Goal: Share content: Share content

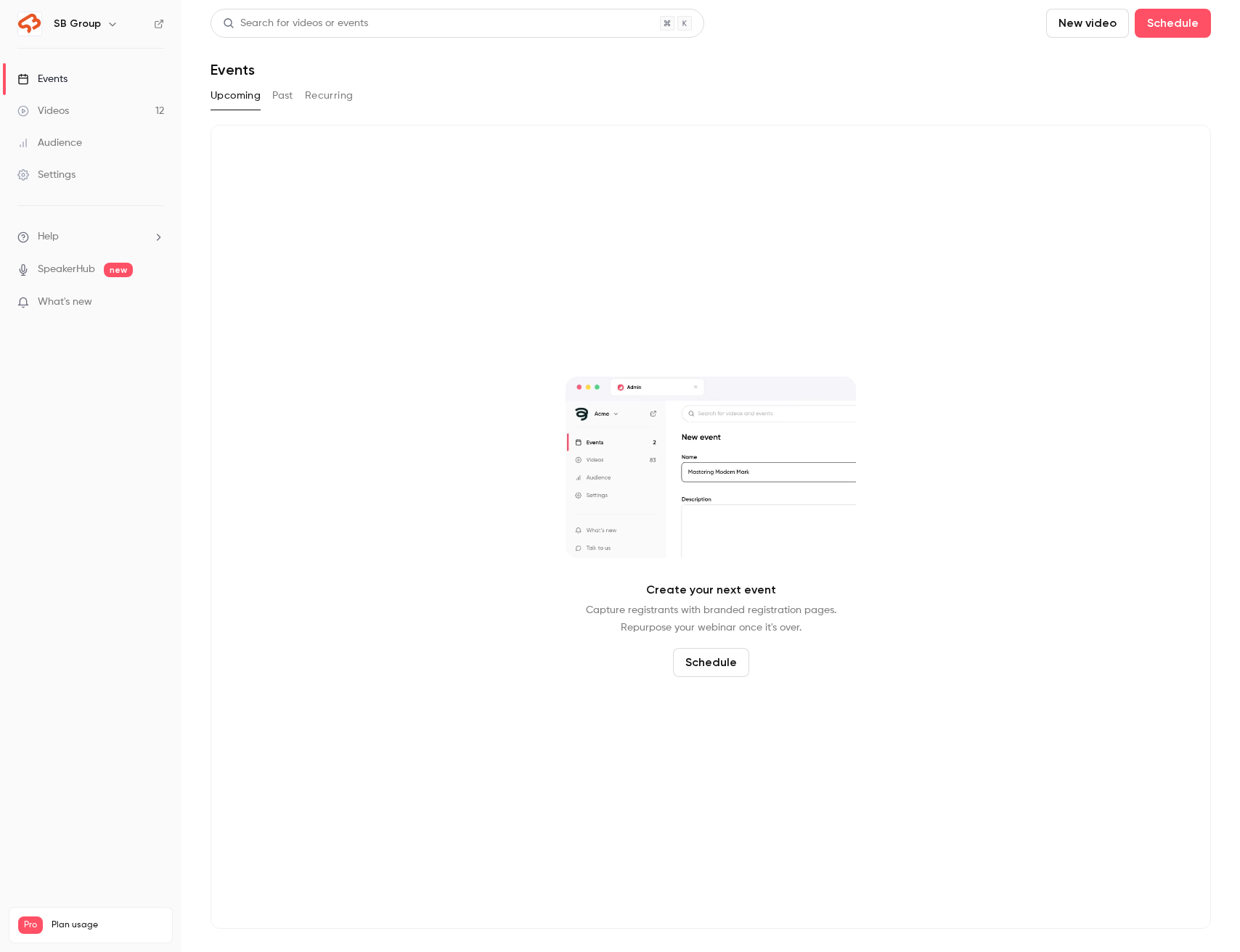
click at [132, 117] on link "Videos 12" at bounding box center [91, 111] width 181 height 32
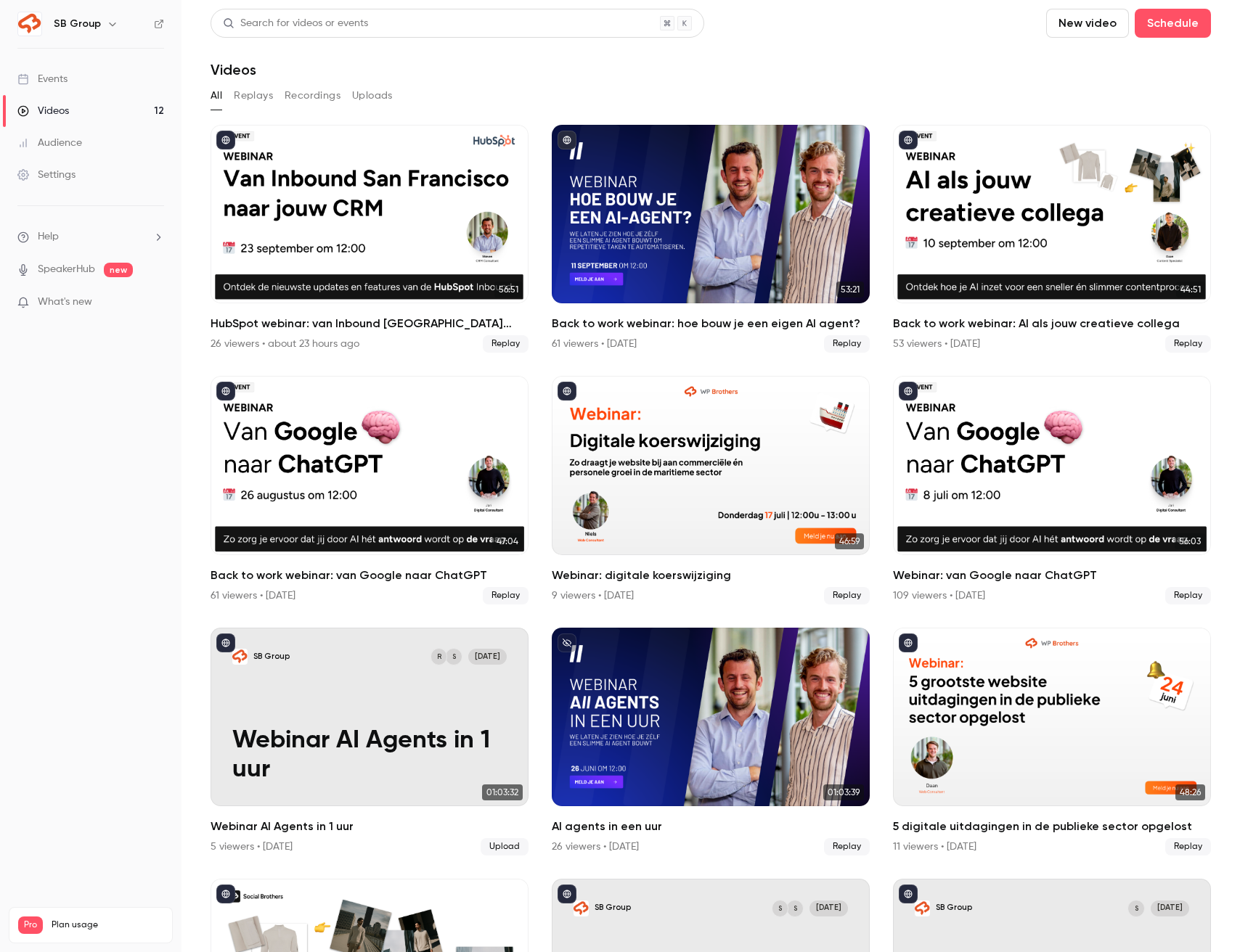
click at [108, 79] on link "Events" at bounding box center [91, 79] width 181 height 32
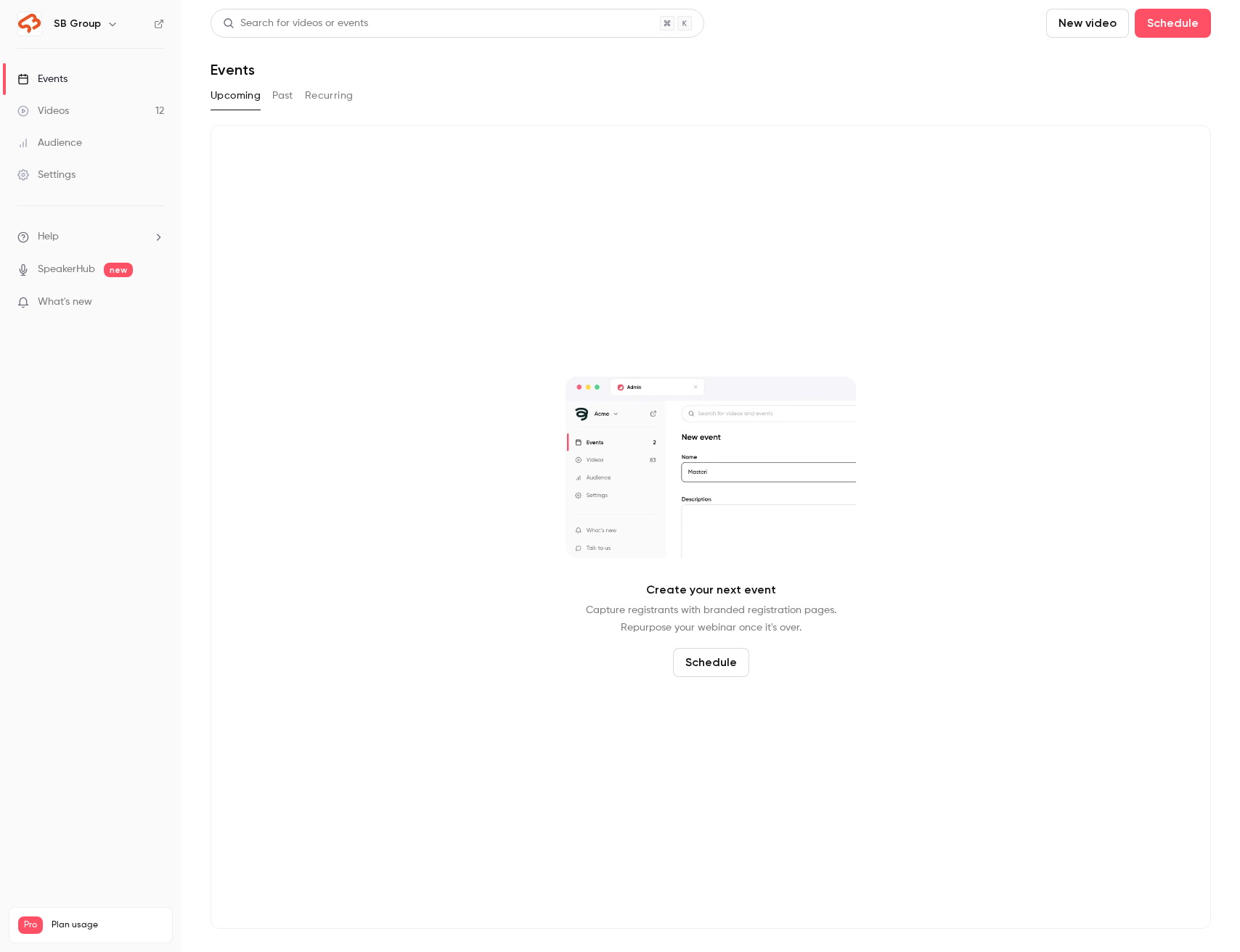
click at [108, 79] on link "Events" at bounding box center [91, 79] width 181 height 32
click at [107, 25] on icon "button" at bounding box center [112, 23] width 11 height 11
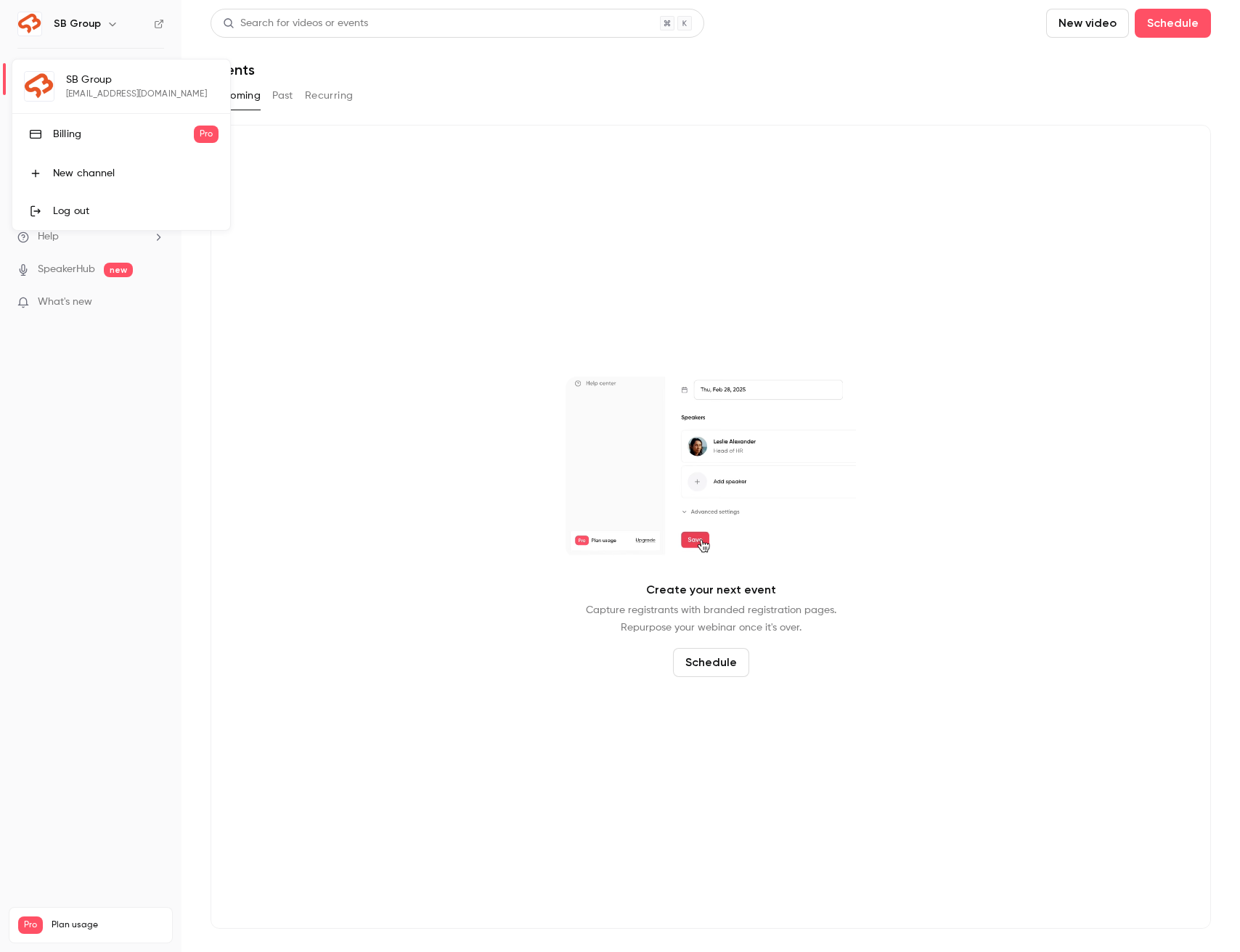
click at [292, 229] on div at bounding box center [620, 476] width 1240 height 952
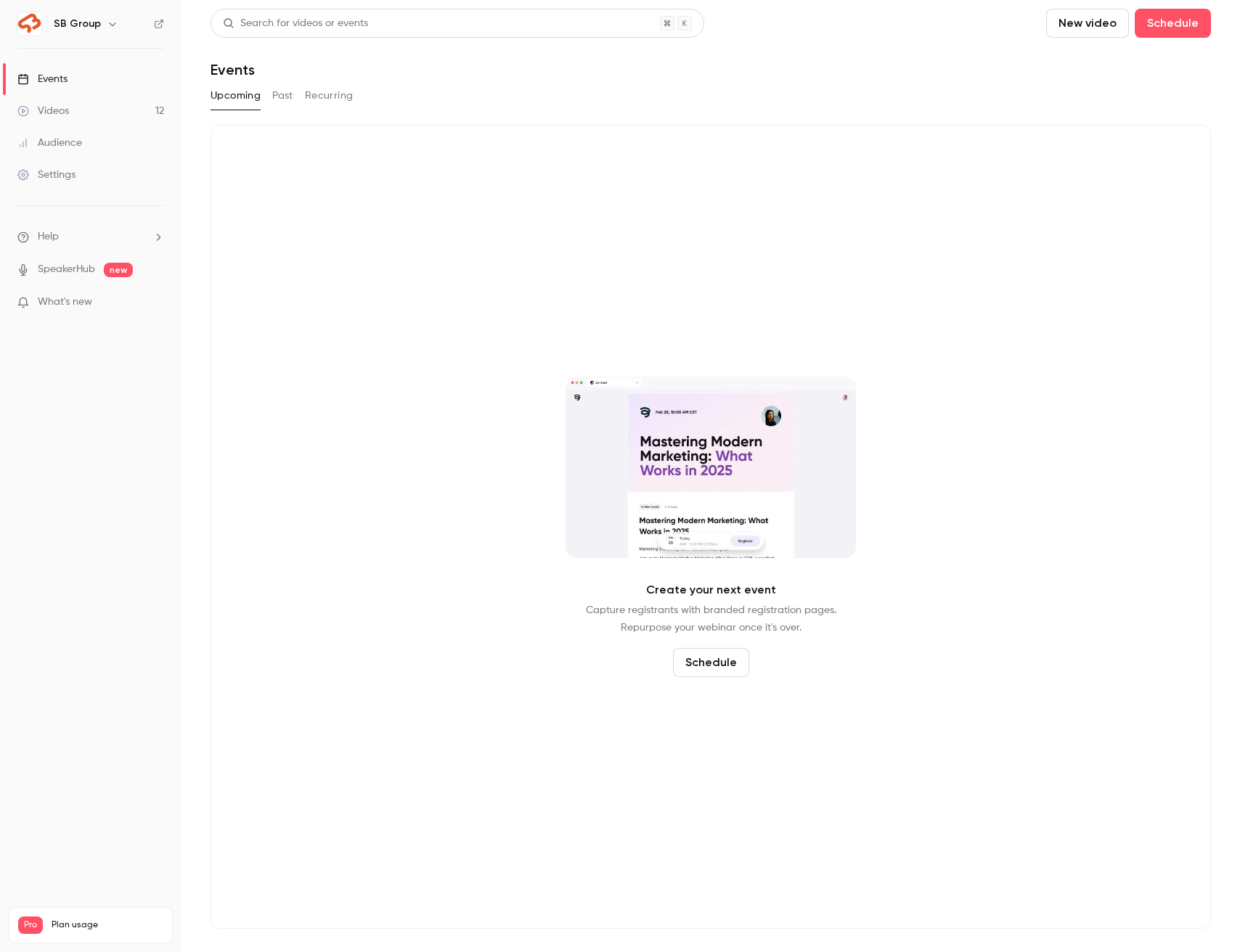
click at [101, 82] on link "Events" at bounding box center [91, 79] width 181 height 32
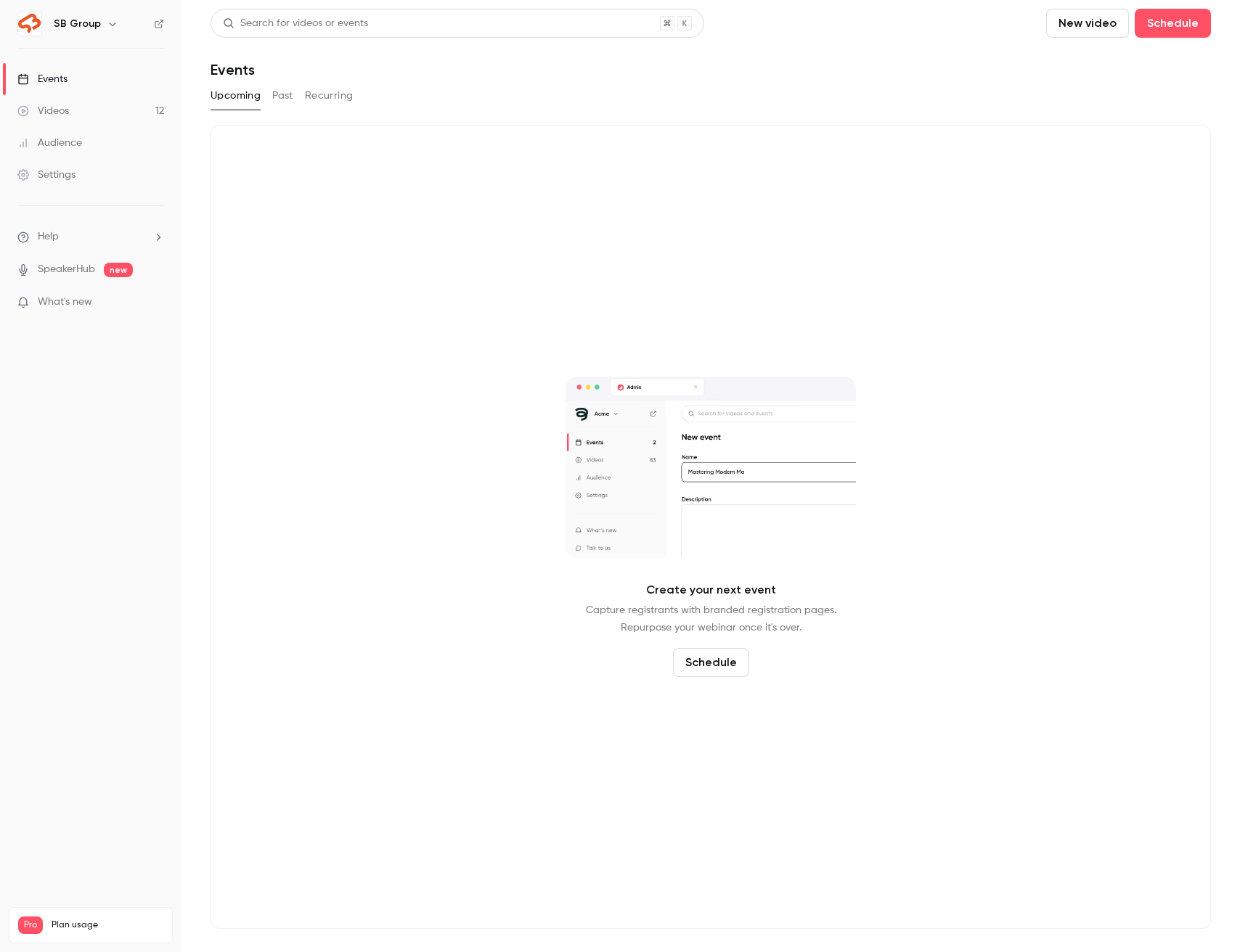
click at [283, 94] on button "Past" at bounding box center [283, 95] width 21 height 23
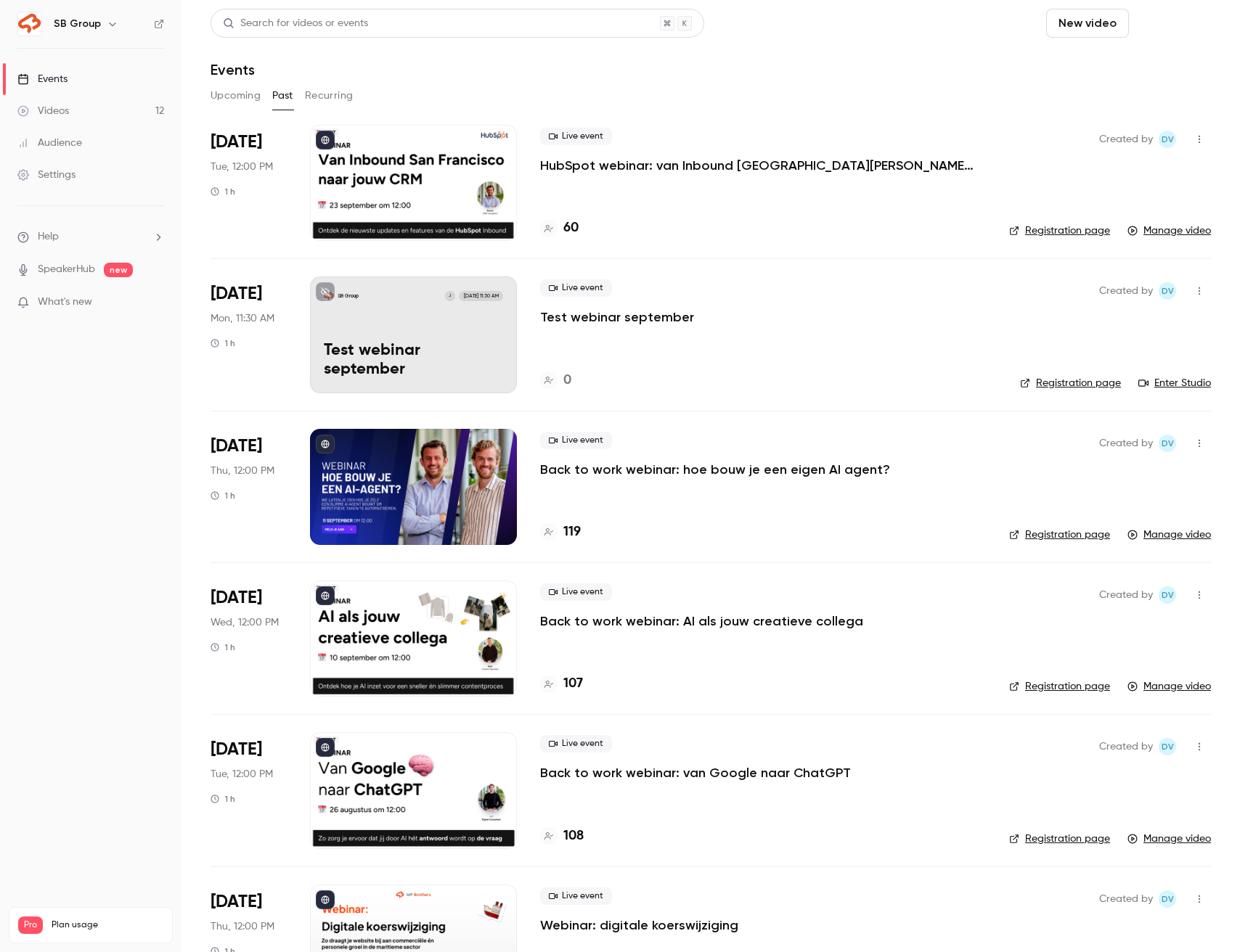
click at [1160, 21] on button "Schedule" at bounding box center [1173, 23] width 76 height 29
click at [1093, 62] on div "One time event" at bounding box center [1144, 63] width 111 height 15
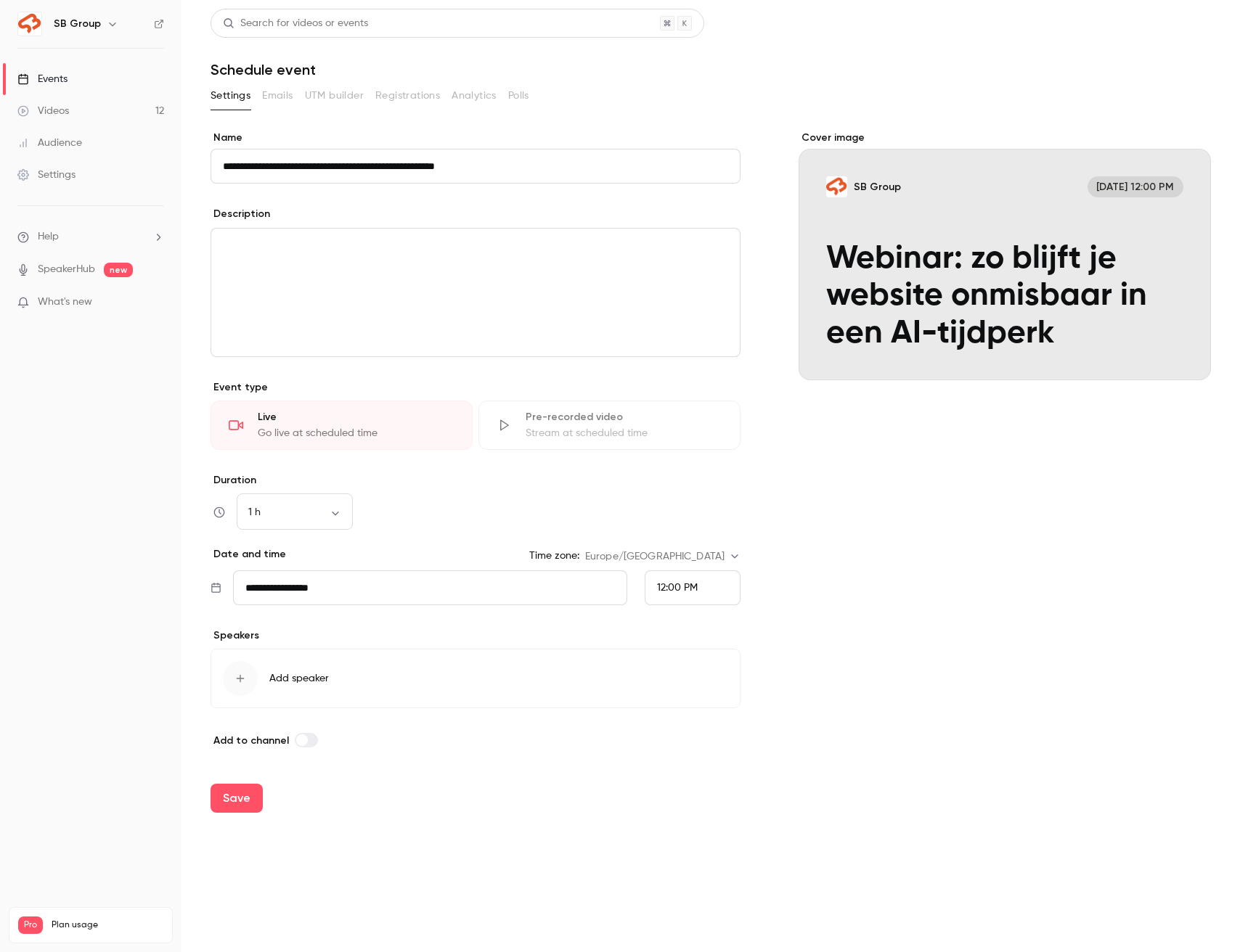
type input "**********"
click at [495, 272] on div "editor" at bounding box center [476, 293] width 529 height 128
click at [394, 596] on input "**********" at bounding box center [430, 587] width 394 height 35
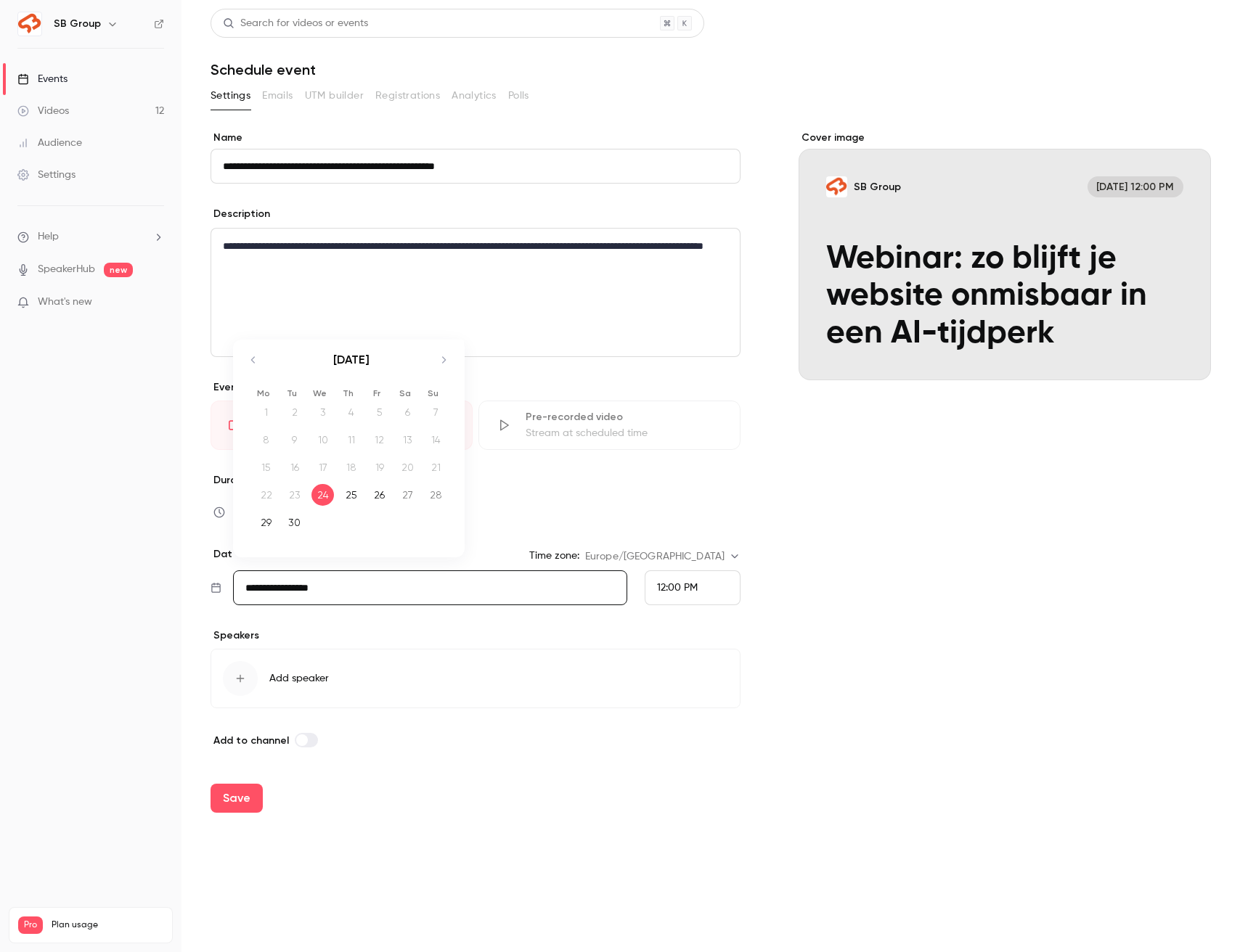
click at [441, 365] on icon "Move forward to switch to the next month." at bounding box center [443, 360] width 17 height 17
click at [297, 466] on div "14" at bounding box center [295, 467] width 22 height 22
type input "**********"
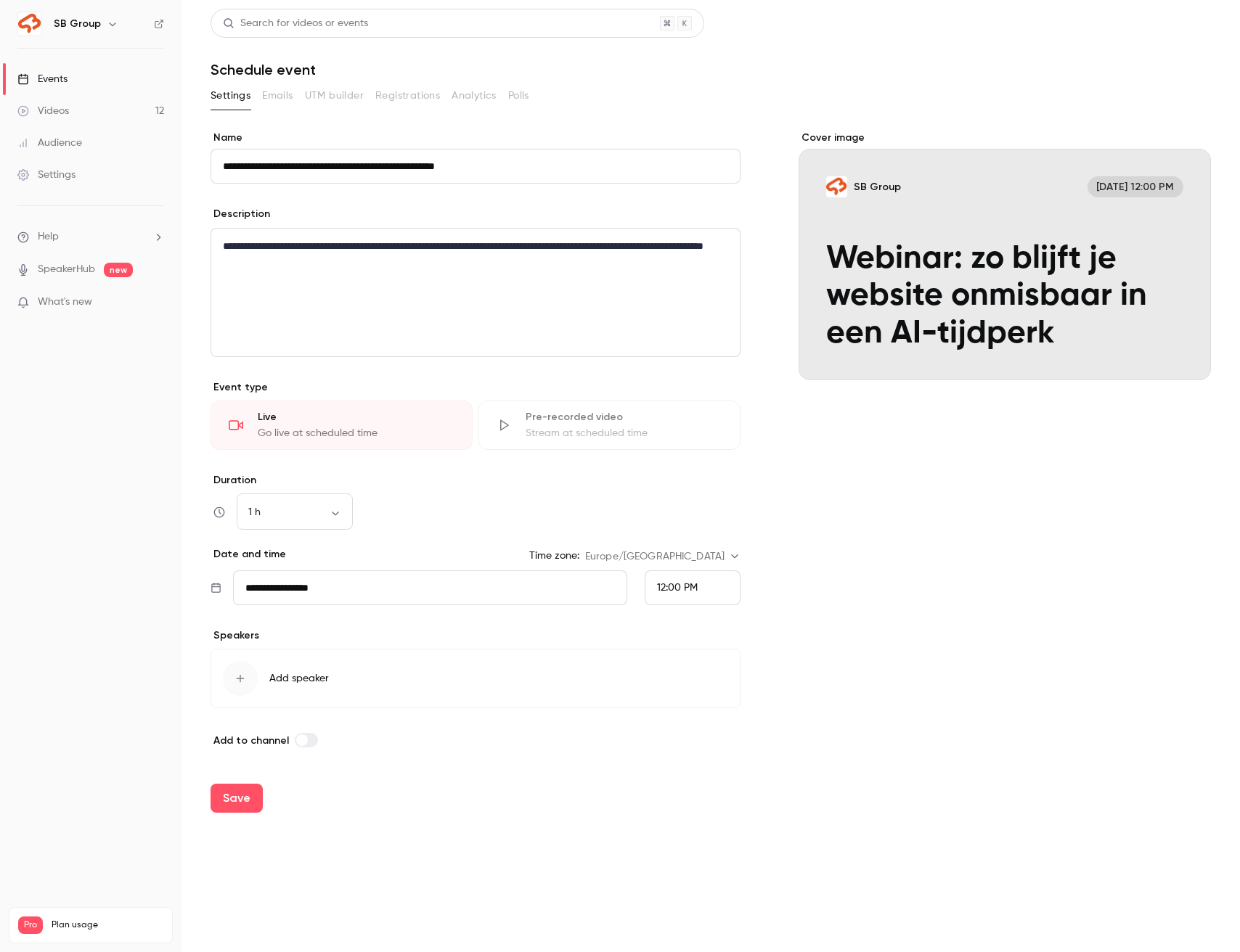
click at [361, 678] on button "Add speaker" at bounding box center [475, 678] width 530 height 60
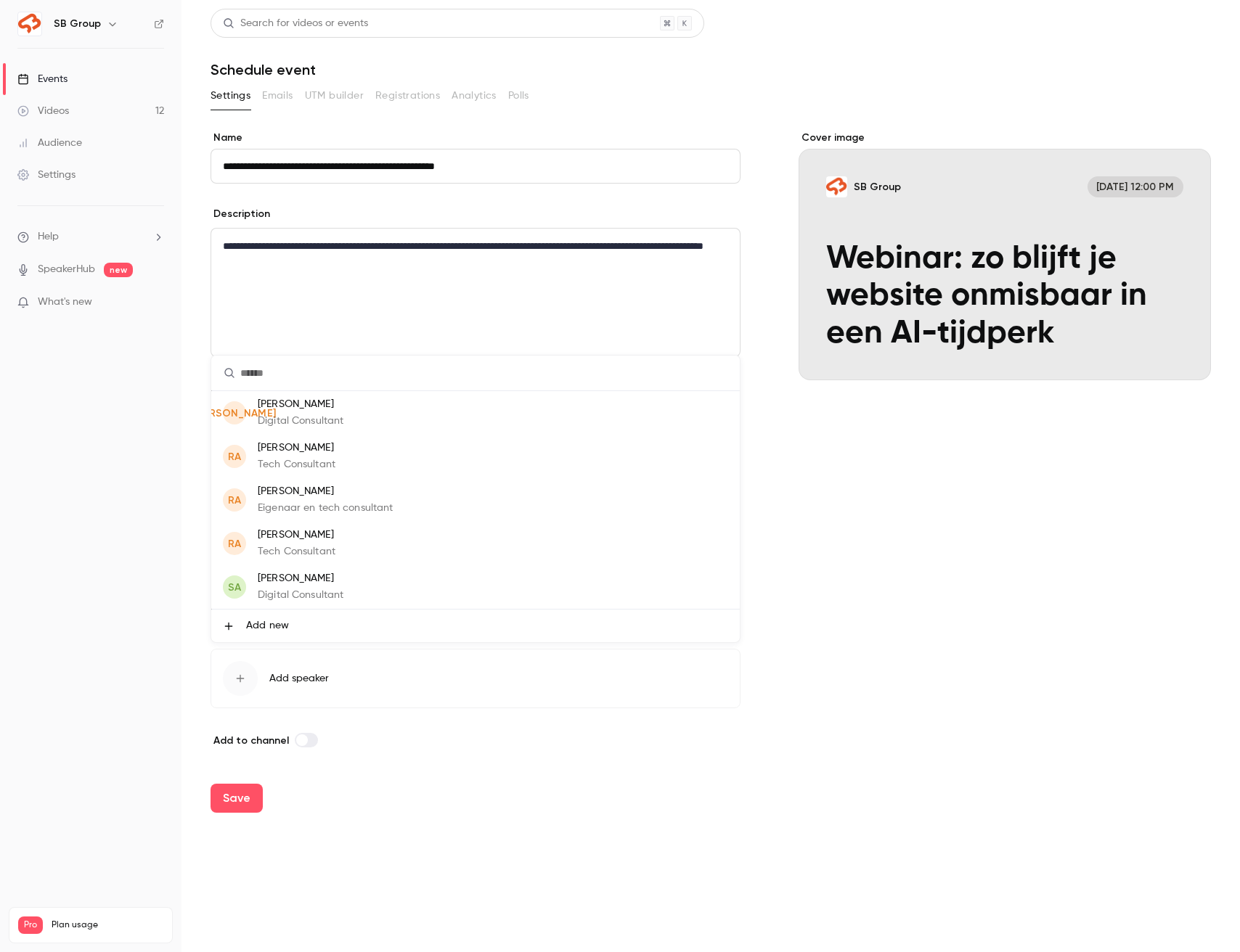
click at [321, 579] on p "[PERSON_NAME]" at bounding box center [300, 579] width 86 height 16
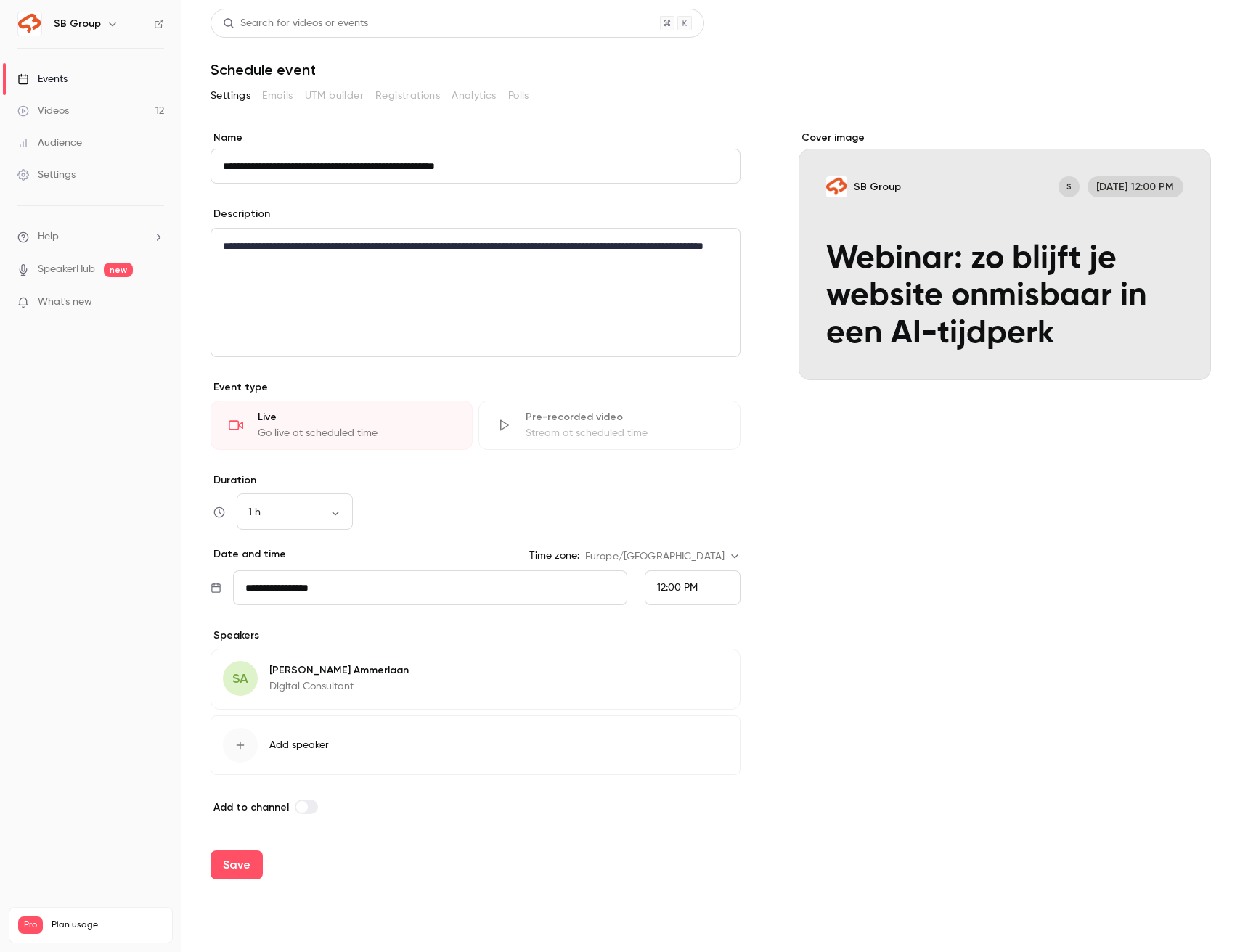
click at [313, 677] on p "[PERSON_NAME]" at bounding box center [339, 670] width 139 height 15
click at [677, 670] on button "Edit" at bounding box center [701, 672] width 53 height 23
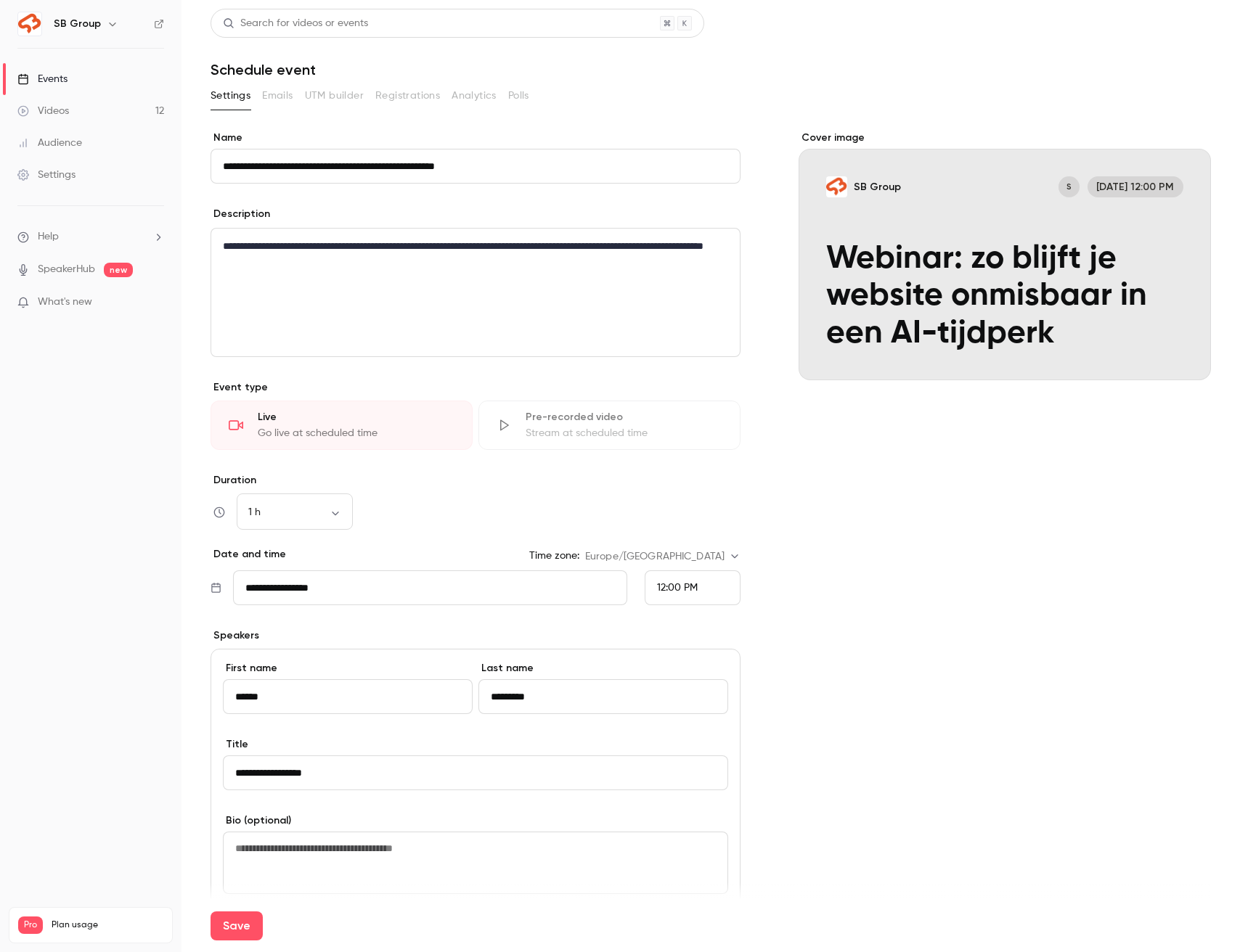
click at [238, 773] on input "**********" at bounding box center [475, 773] width 506 height 35
drag, startPoint x: 265, startPoint y: 774, endPoint x: 209, endPoint y: 774, distance: 56.0
click at [209, 774] on main "**********" at bounding box center [710, 476] width 1059 height 952
type input "**********"
click at [844, 629] on div "Cover image SB Group S [DATE] 12:00 PM Webinar: zo blijft je website onmisbaar …" at bounding box center [1004, 650] width 412 height 1038
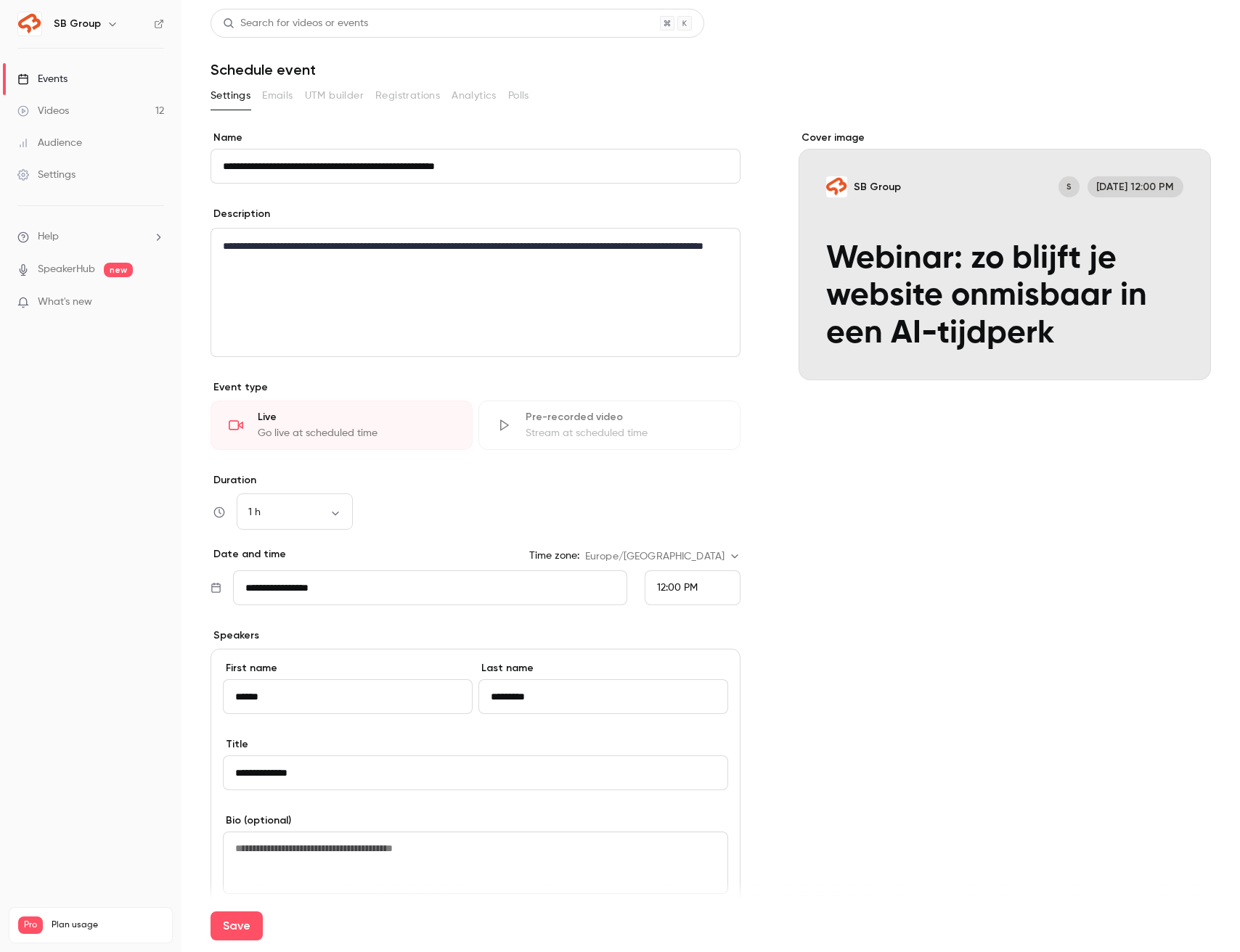
scroll to position [293, 0]
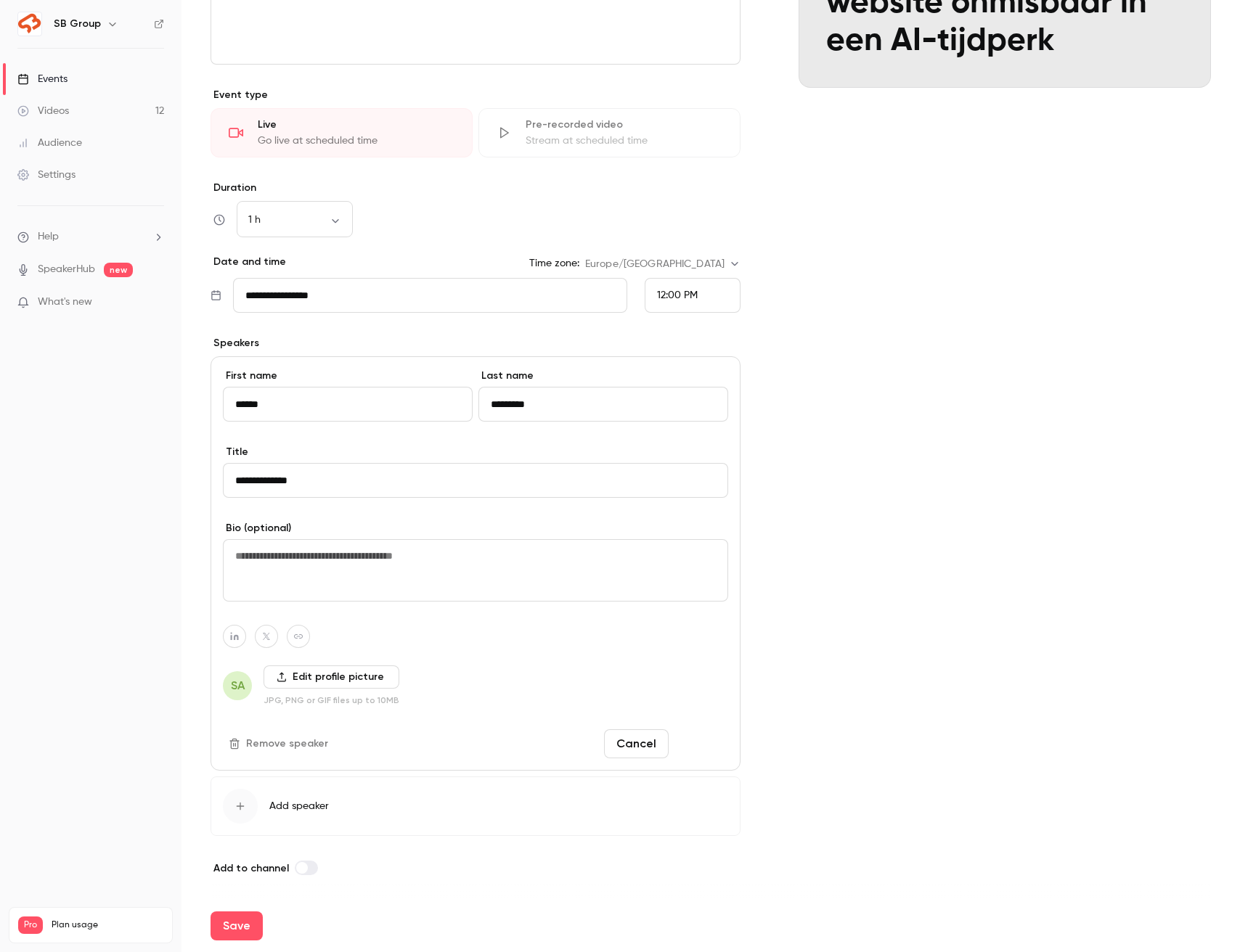
click at [709, 739] on button "Done" at bounding box center [702, 744] width 54 height 29
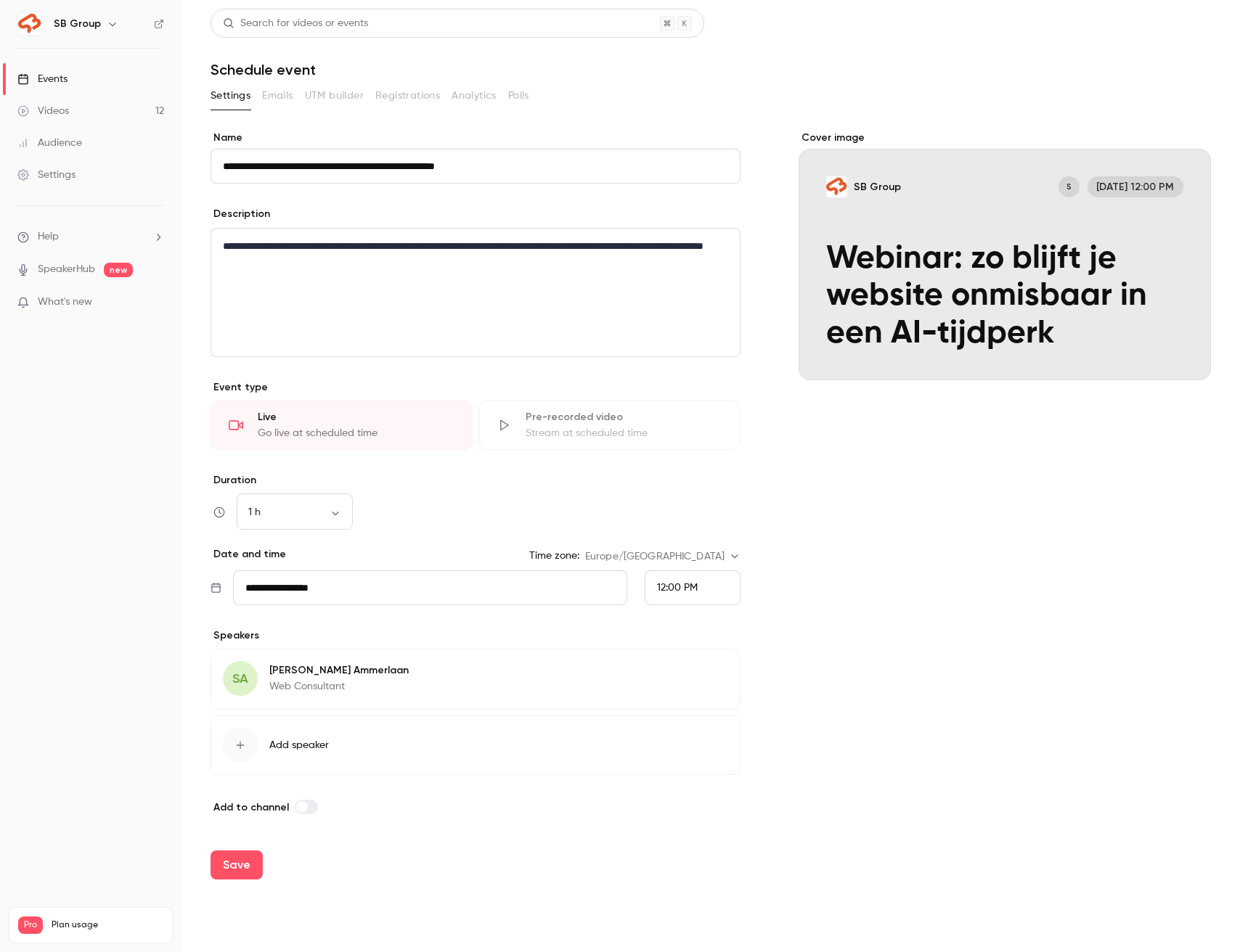
click at [951, 269] on div "Cover image" at bounding box center [1004, 255] width 412 height 250
click at [0, 0] on input "SB Group S [DATE] 12:00 PM Webinar: zo blijft je website onmisbaar in een AI-ti…" at bounding box center [0, 0] width 0 height 0
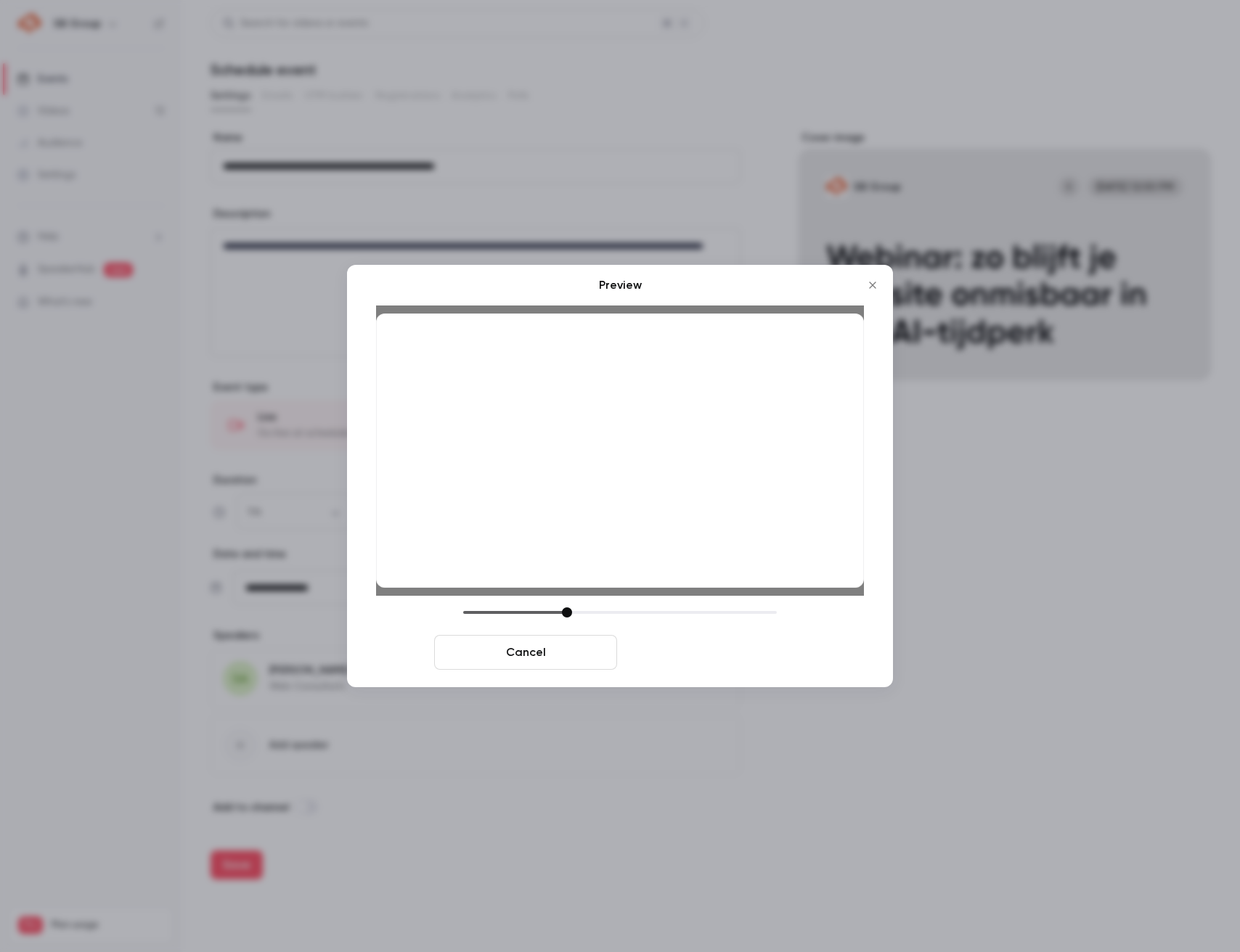
click at [715, 651] on button "Save cover" at bounding box center [715, 652] width 183 height 35
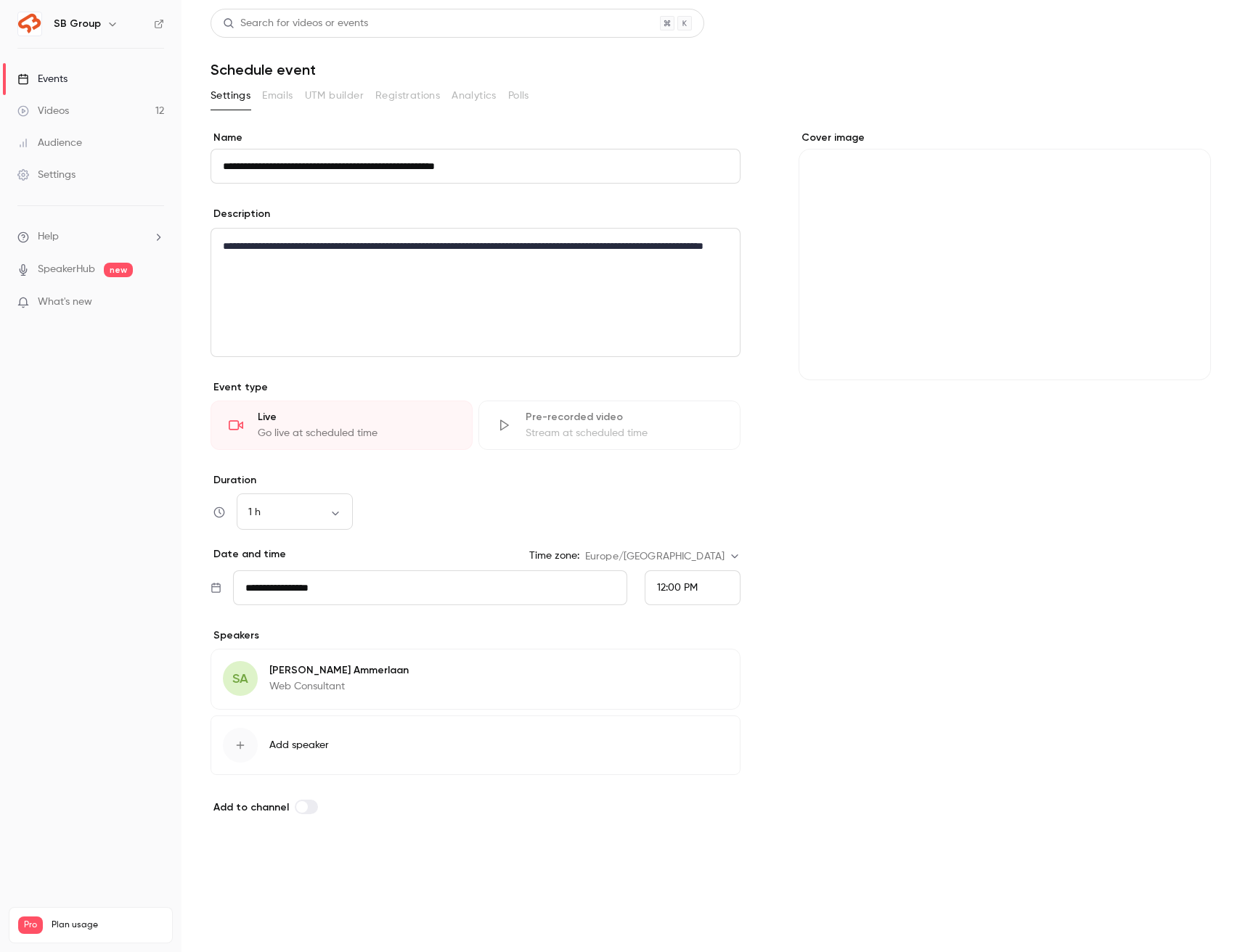
click at [230, 865] on button "Save" at bounding box center [237, 866] width 52 height 29
type input "**********"
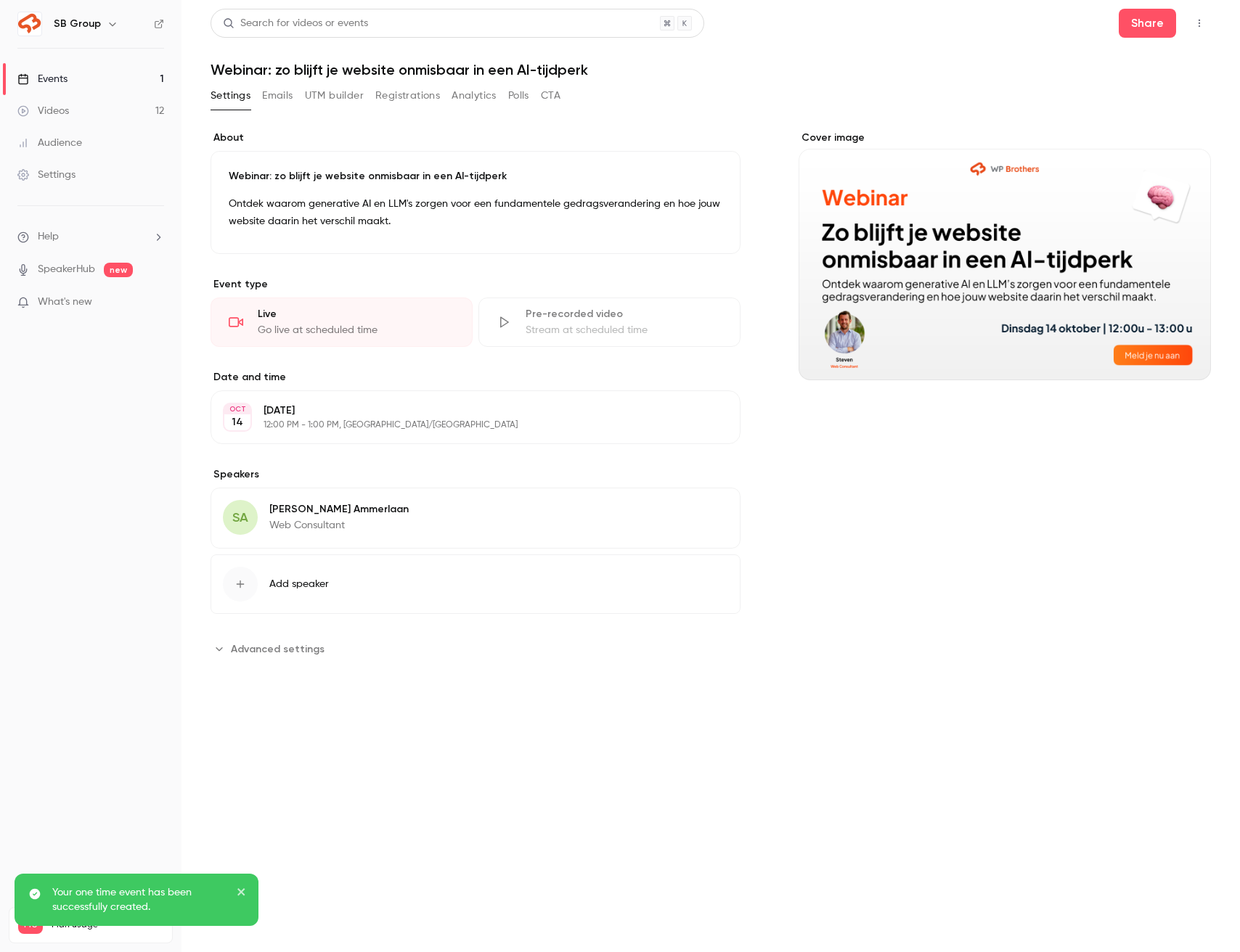
click at [98, 80] on link "Events 1" at bounding box center [91, 79] width 181 height 32
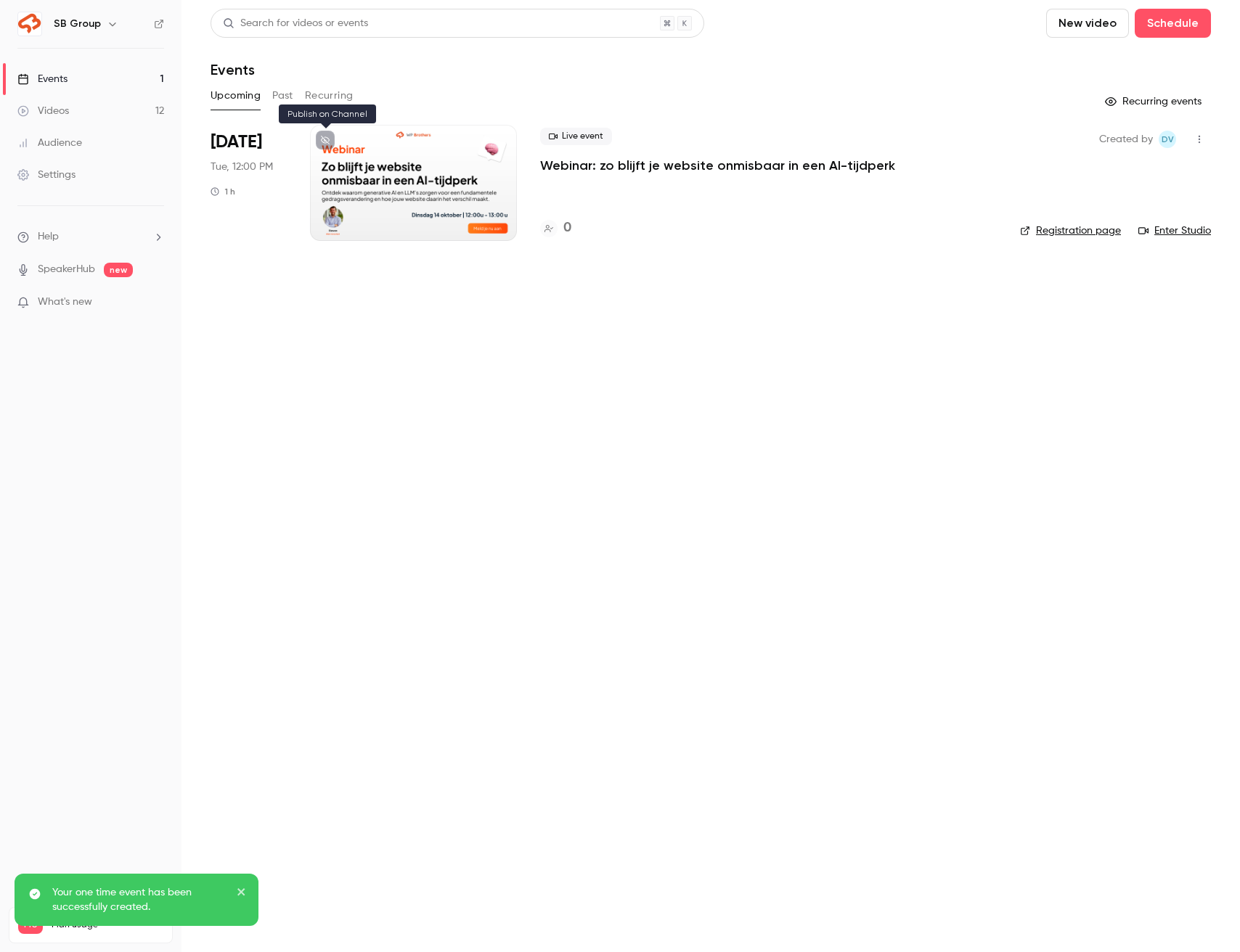
click at [325, 136] on icon at bounding box center [325, 140] width 9 height 9
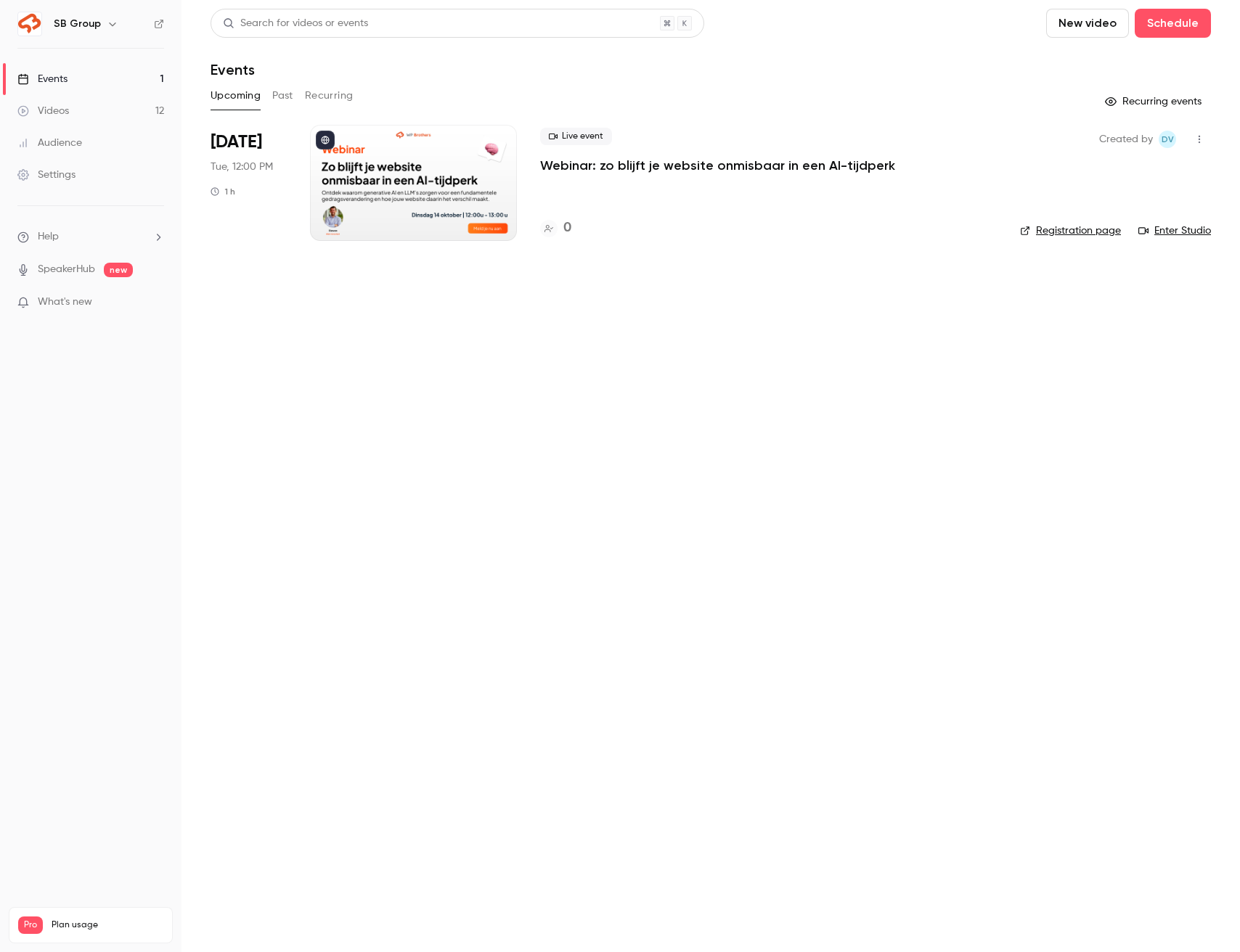
click at [66, 170] on div "Settings" at bounding box center [46, 175] width 58 height 15
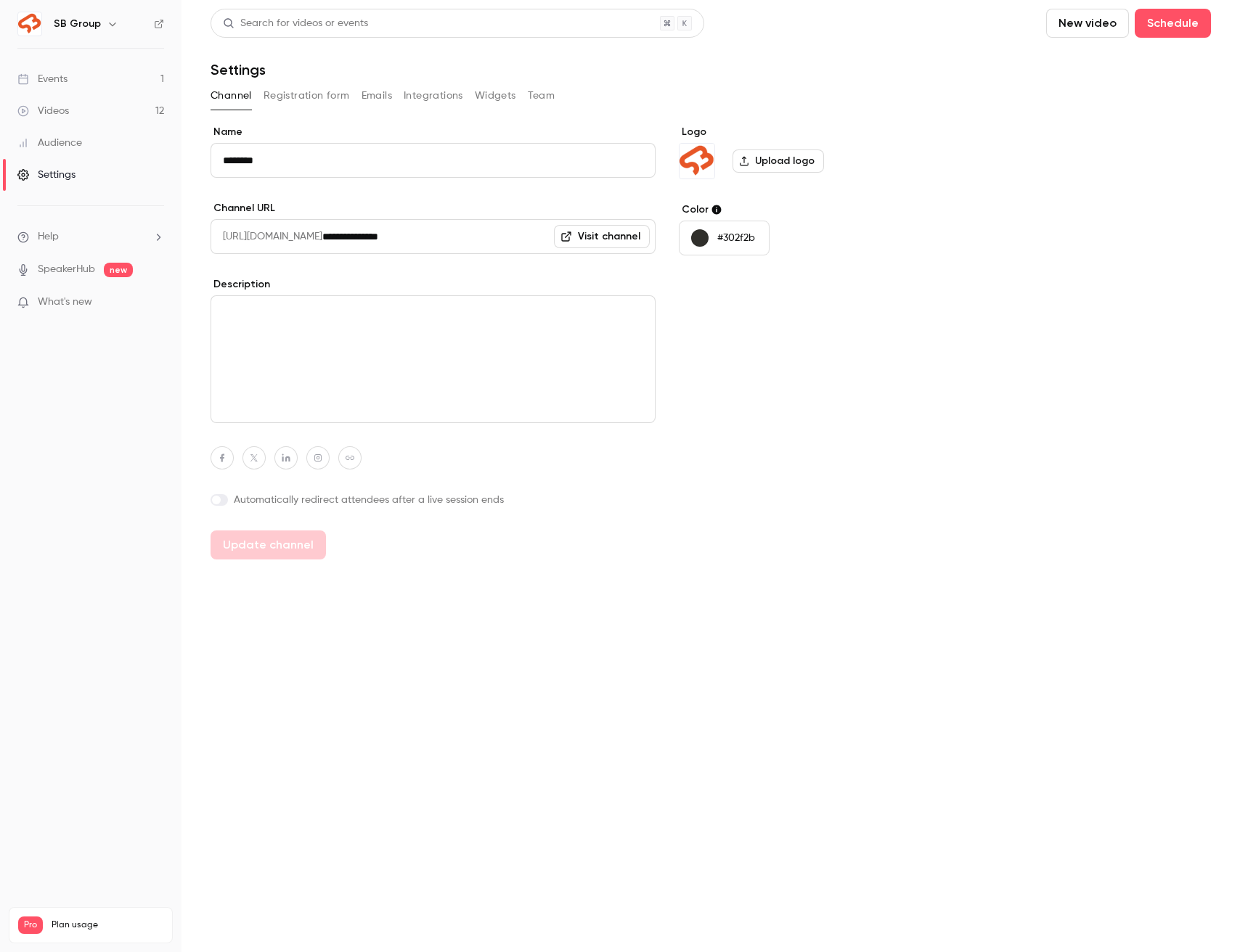
click at [443, 232] on input "**********" at bounding box center [489, 237] width 334 height 35
drag, startPoint x: 443, startPoint y: 232, endPoint x: 361, endPoint y: 233, distance: 82.0
click at [361, 233] on input "**********" at bounding box center [489, 237] width 334 height 35
click at [293, 543] on button "Update channel" at bounding box center [269, 545] width 116 height 29
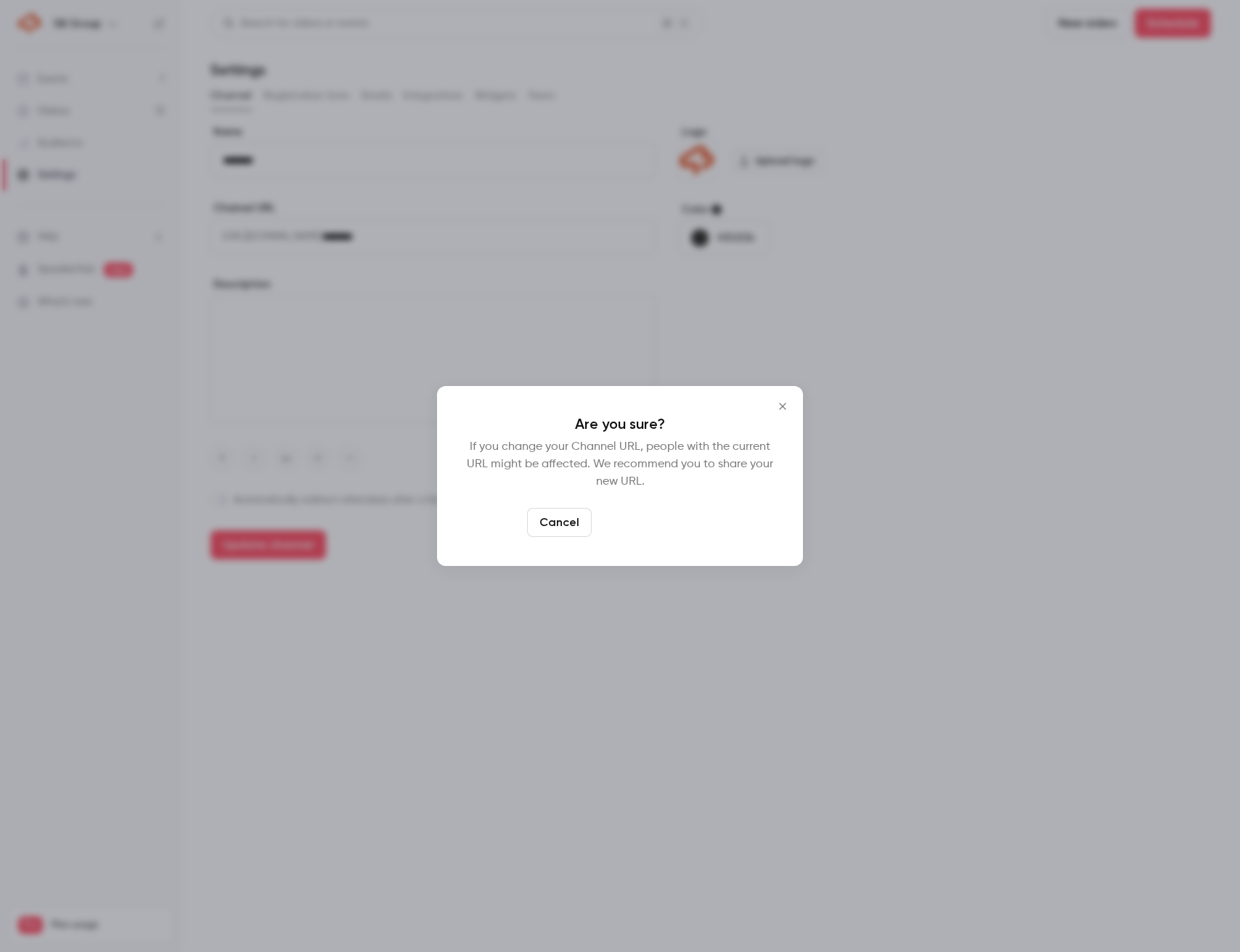
click at [635, 525] on button "Yes, change URL" at bounding box center [656, 523] width 116 height 29
type input "********"
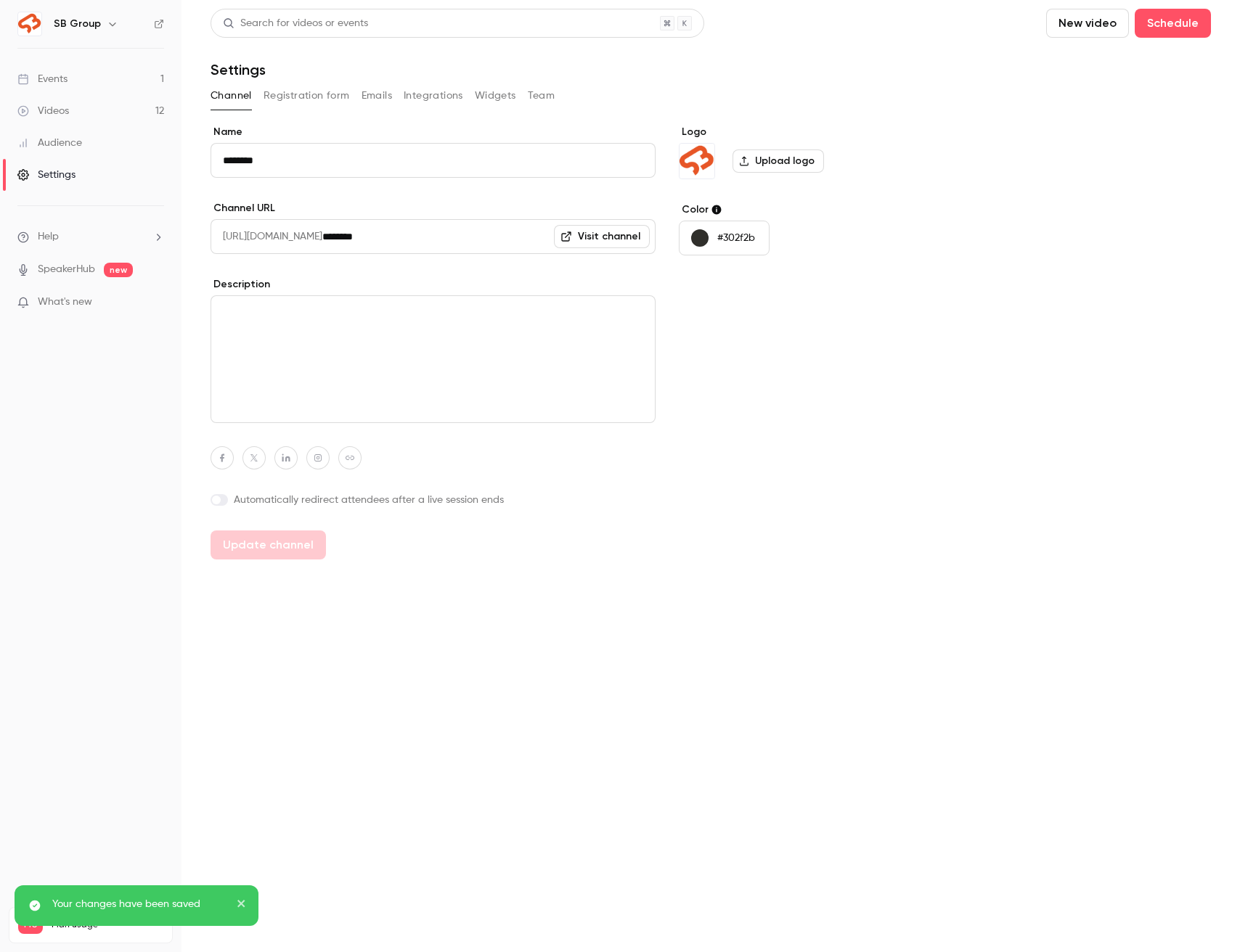
click at [102, 80] on link "Events 1" at bounding box center [91, 79] width 181 height 32
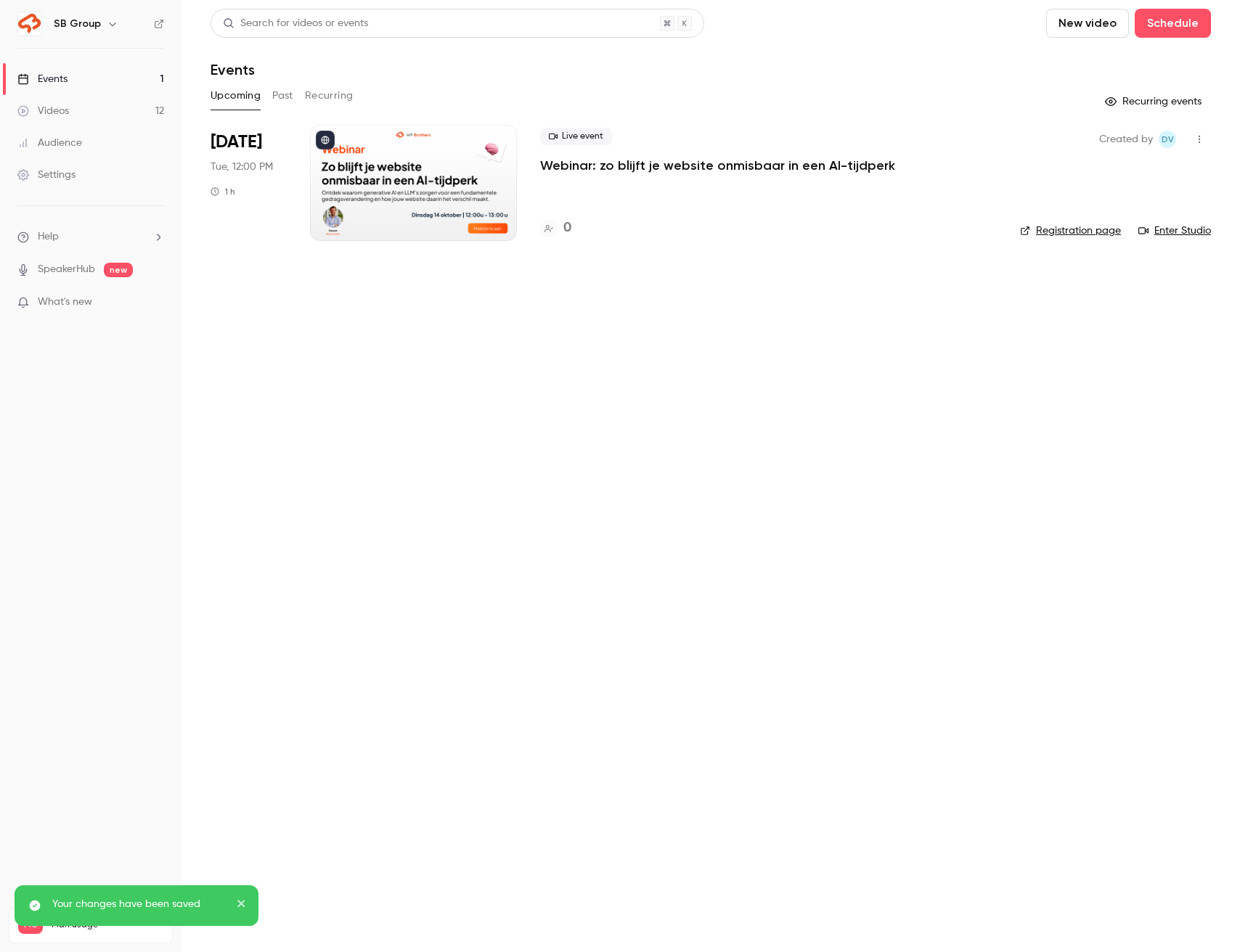
click at [270, 98] on div "Upcoming Past Recurring" at bounding box center [711, 95] width 1001 height 23
click at [282, 98] on button "Past" at bounding box center [283, 95] width 21 height 23
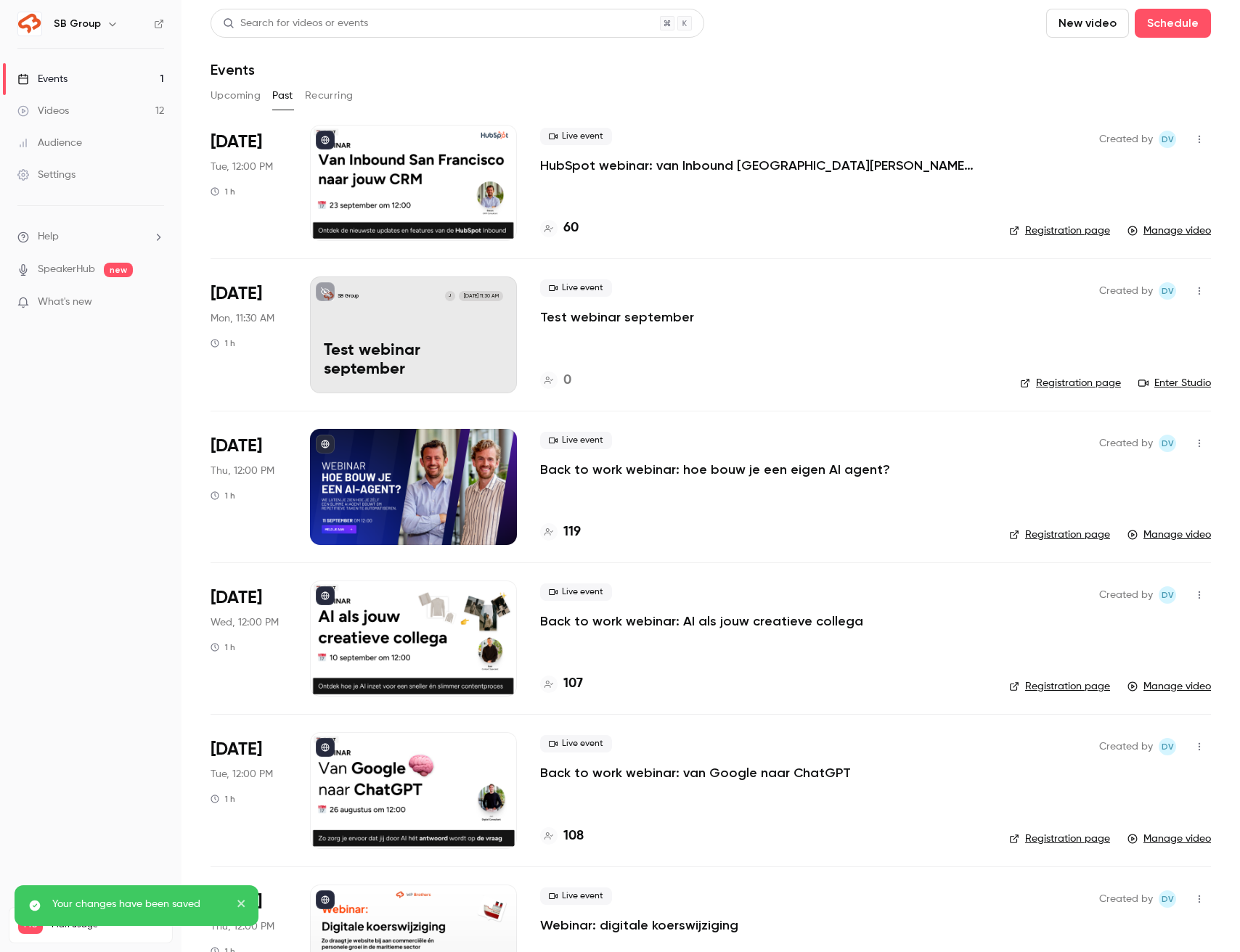
click at [655, 162] on p "HubSpot webinar: van Inbound [GEOGRAPHIC_DATA][PERSON_NAME] jouw CRM" at bounding box center [758, 165] width 436 height 17
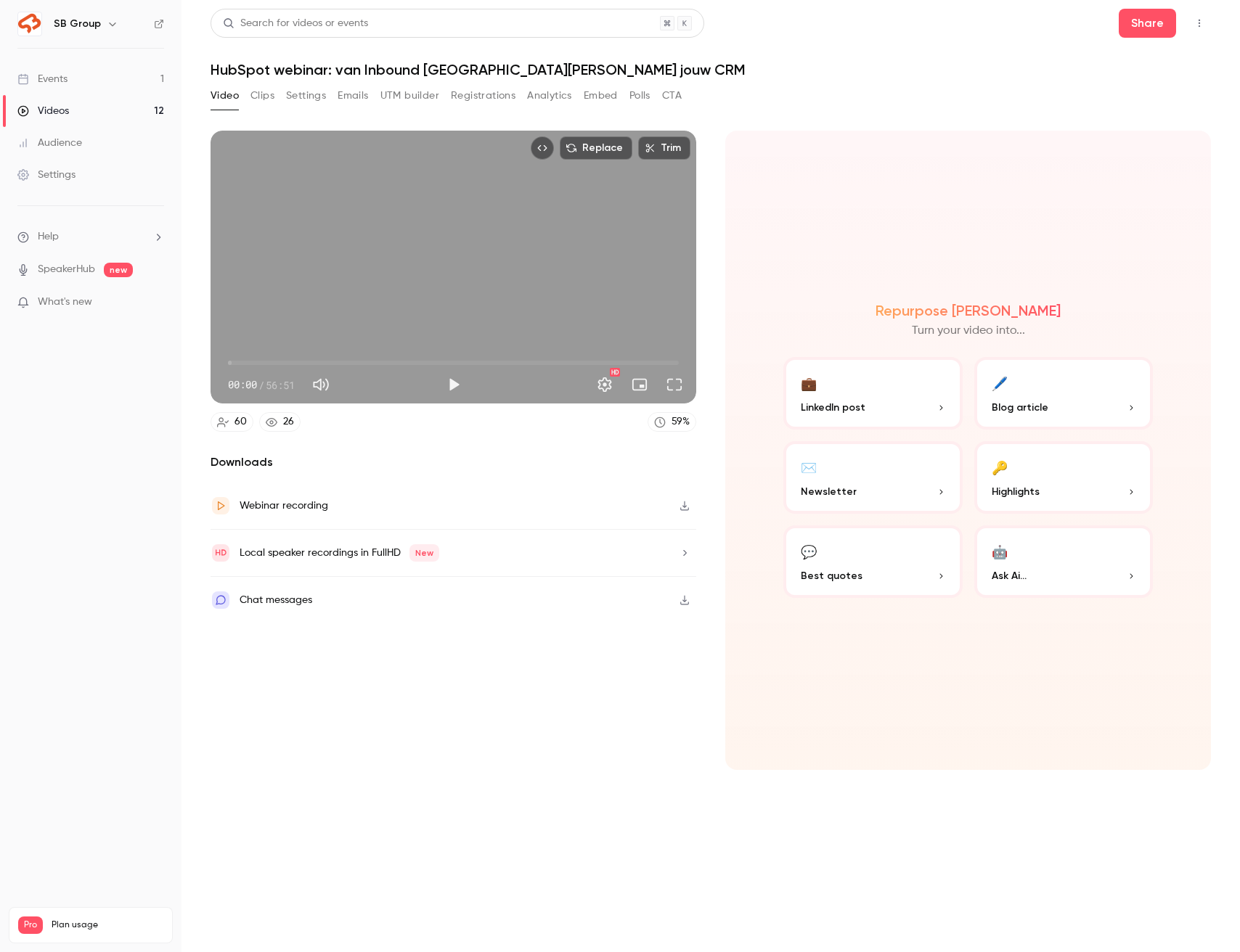
click at [469, 93] on button "Registrations" at bounding box center [483, 95] width 65 height 23
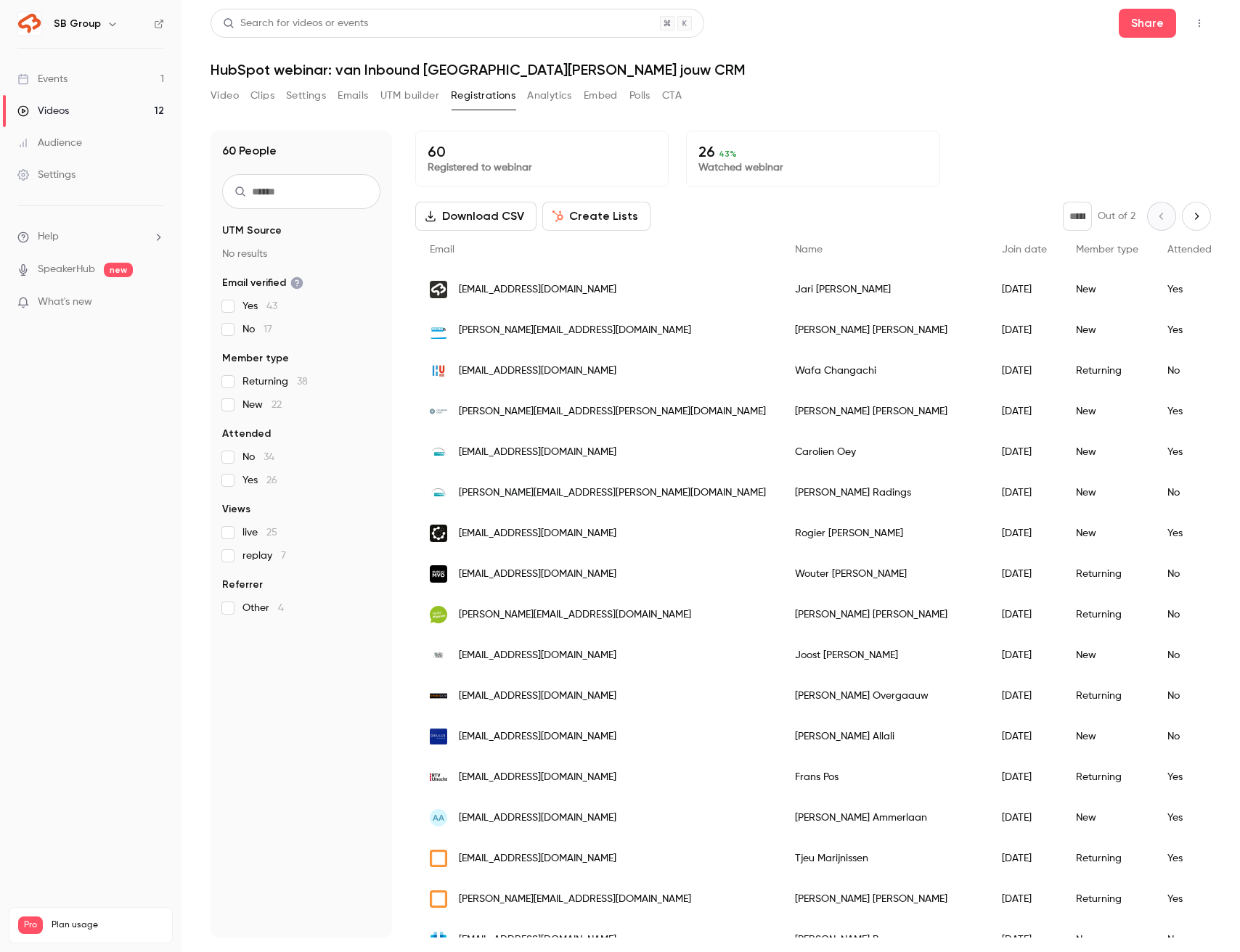
click at [357, 94] on button "Emails" at bounding box center [353, 95] width 30 height 23
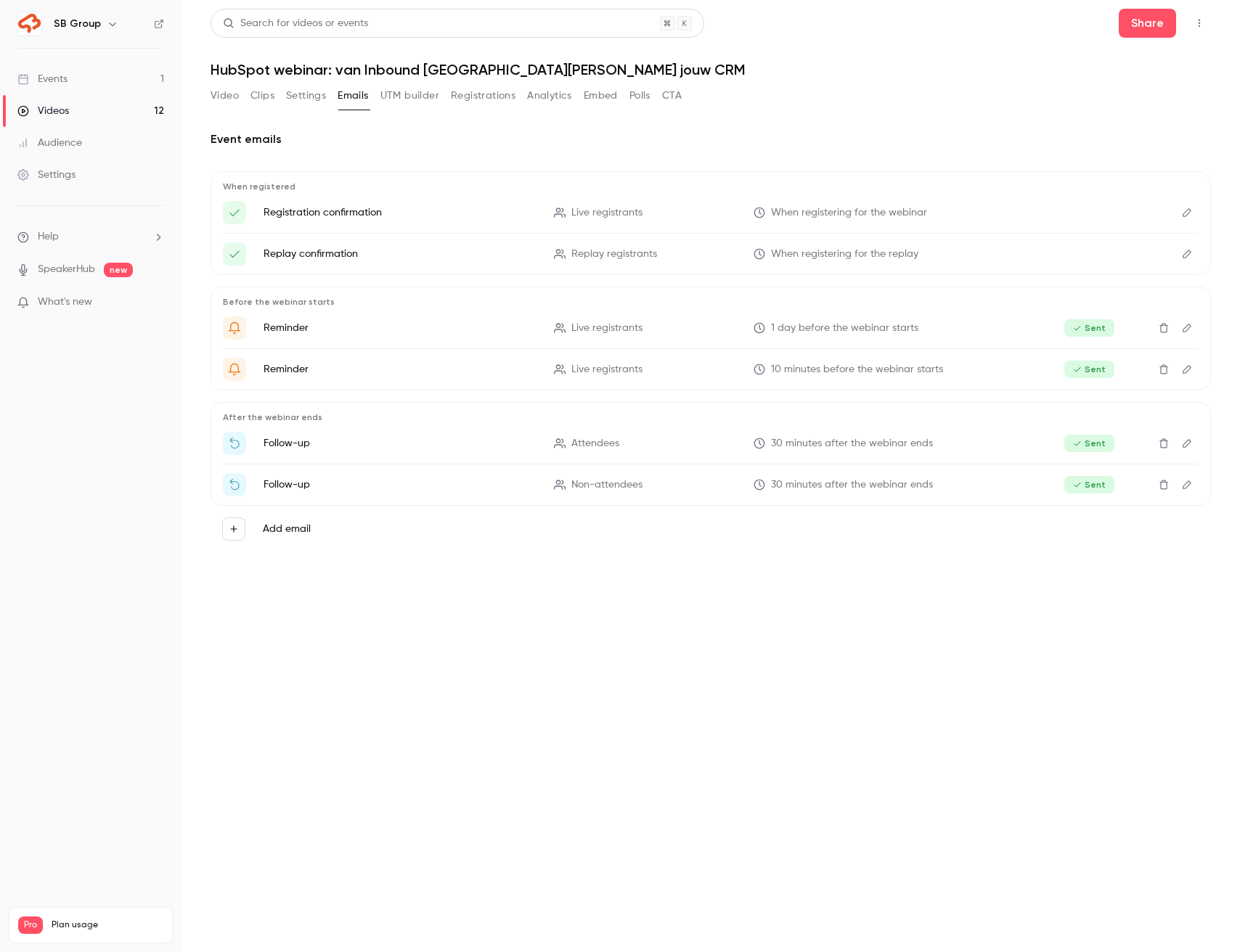
click at [488, 93] on button "Registrations" at bounding box center [483, 95] width 65 height 23
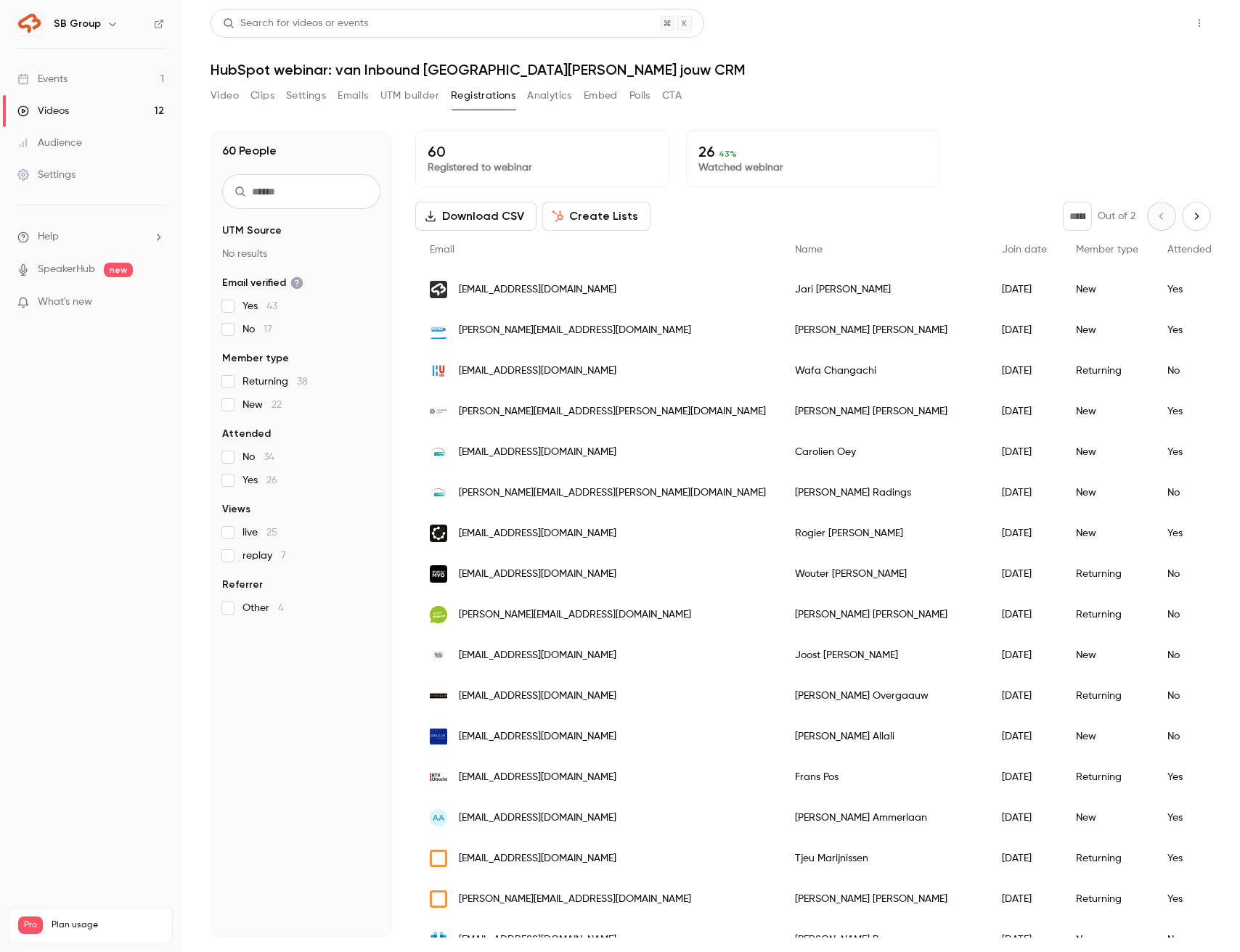
click at [1140, 18] on button "Share" at bounding box center [1148, 23] width 57 height 29
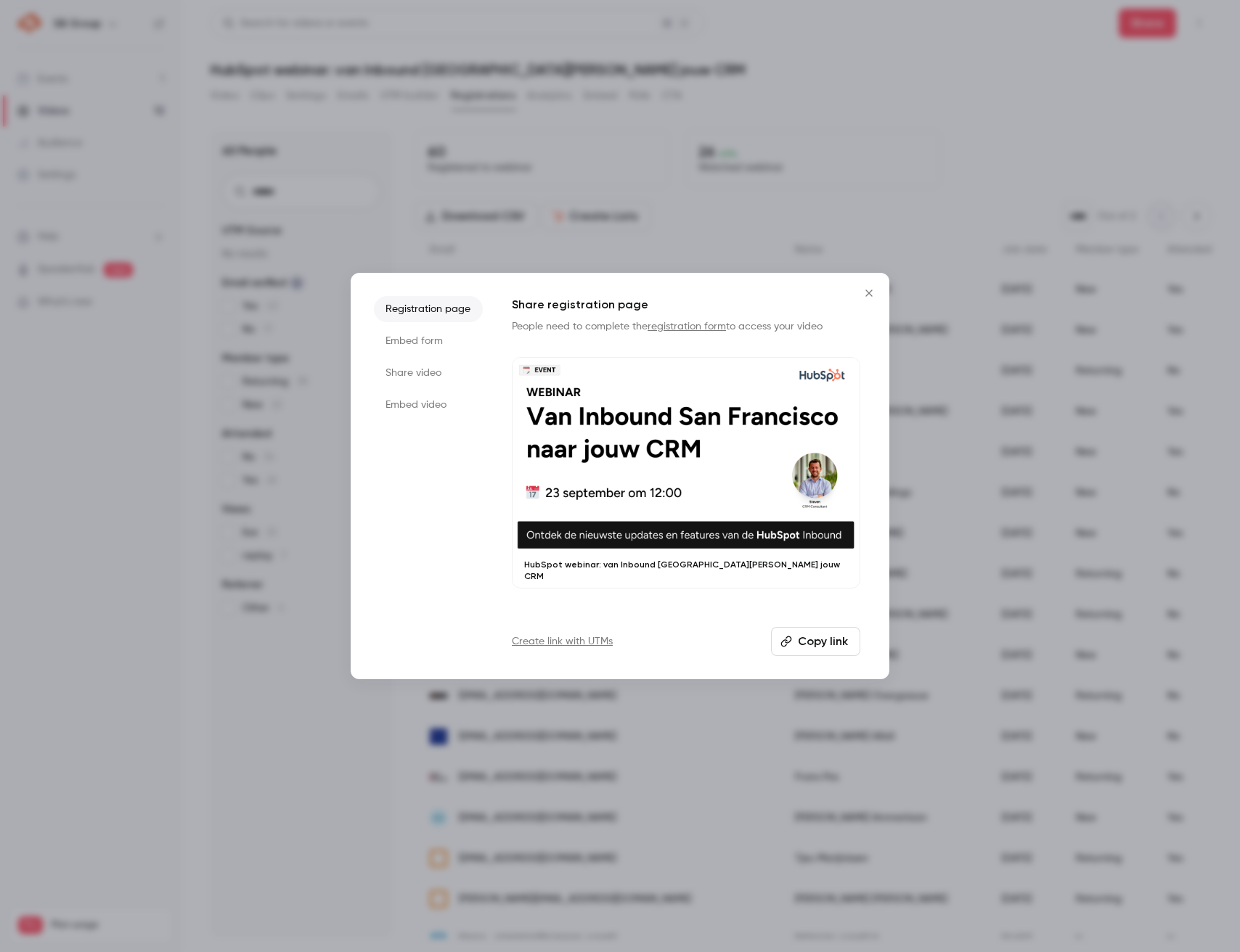
click at [811, 638] on button "Copy link" at bounding box center [815, 642] width 89 height 29
click at [861, 290] on icon "Close" at bounding box center [869, 293] width 17 height 11
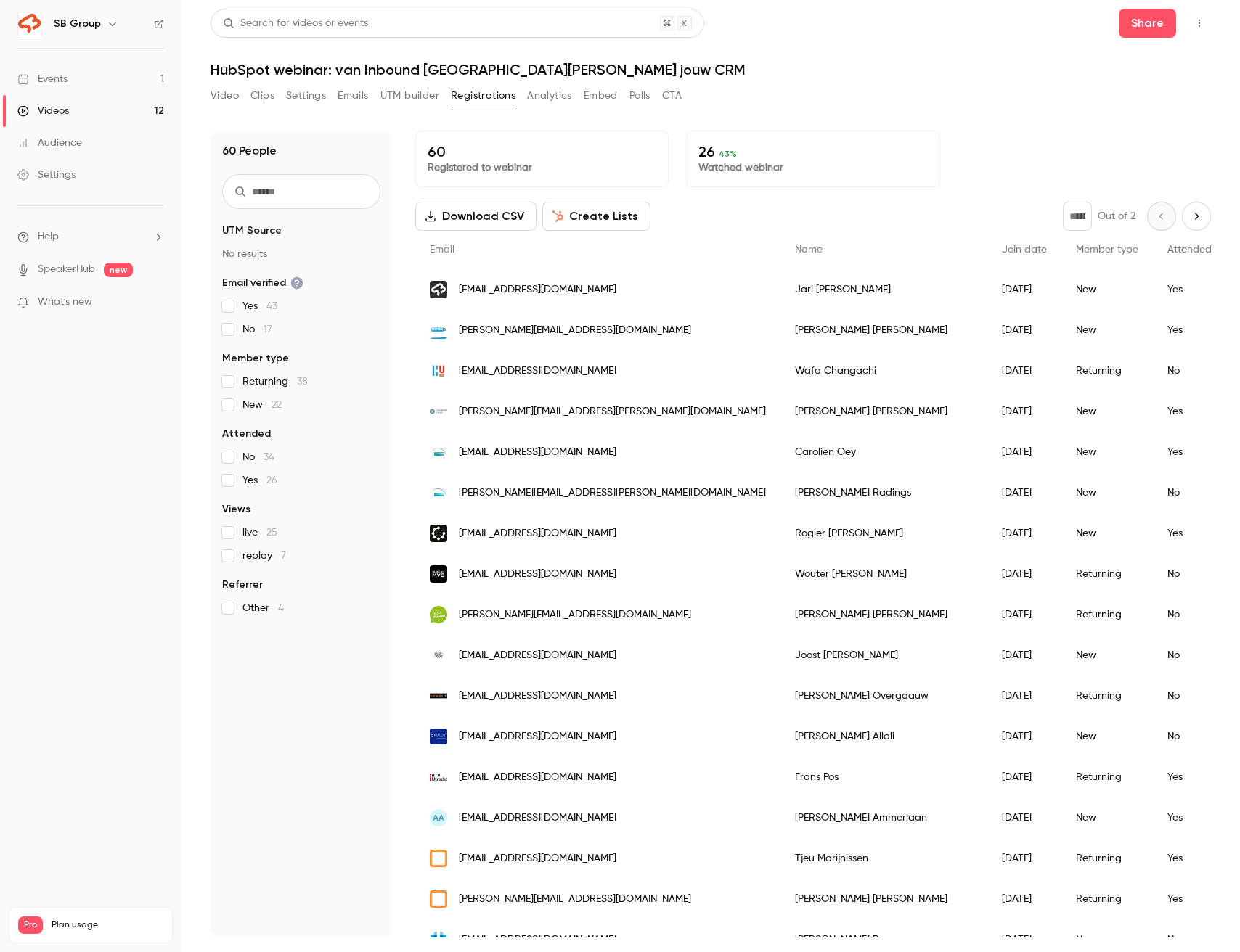
click at [105, 82] on link "Events 1" at bounding box center [91, 79] width 181 height 32
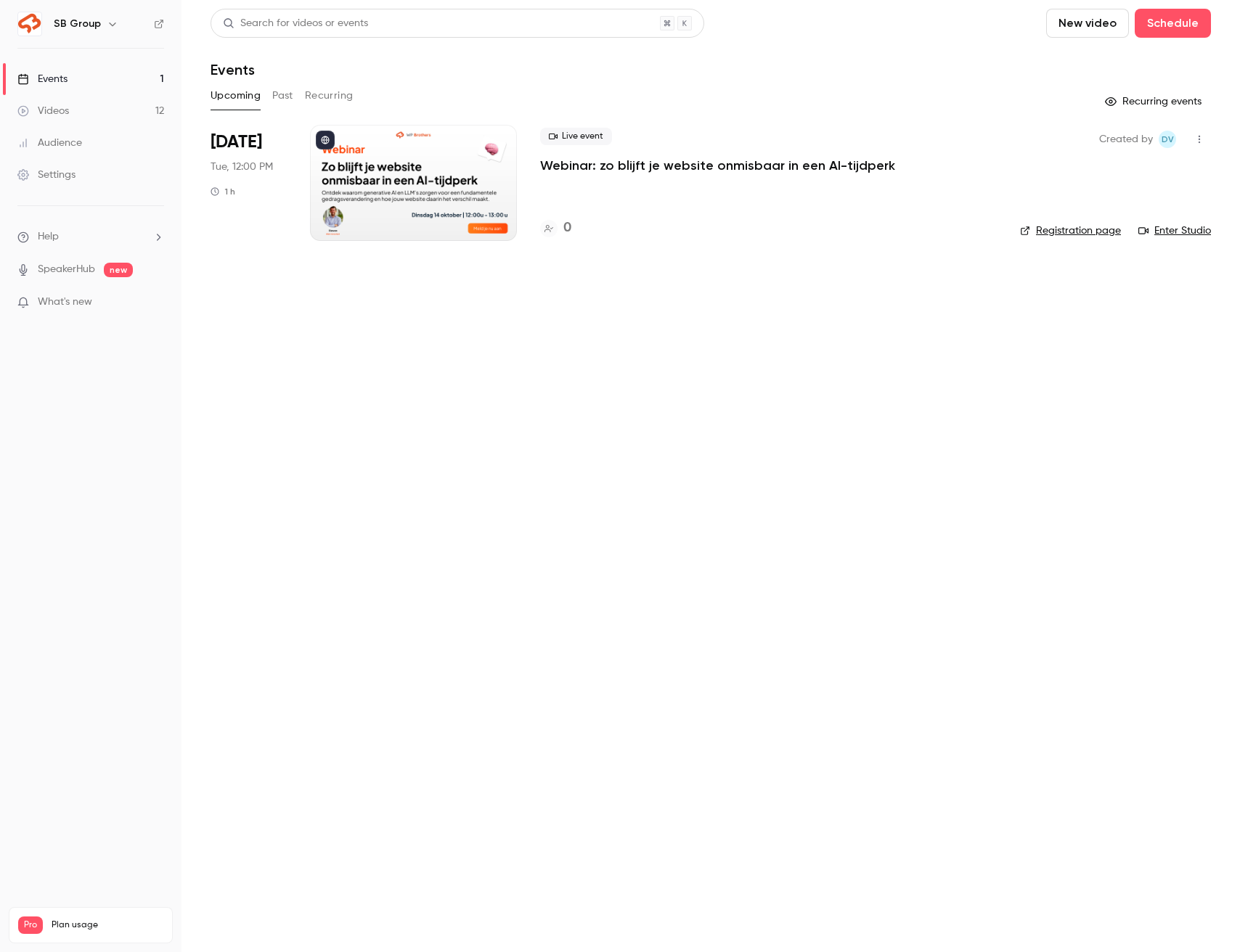
click at [1199, 137] on icon "button" at bounding box center [1199, 139] width 11 height 10
click at [1084, 177] on div at bounding box center [1077, 175] width 23 height 11
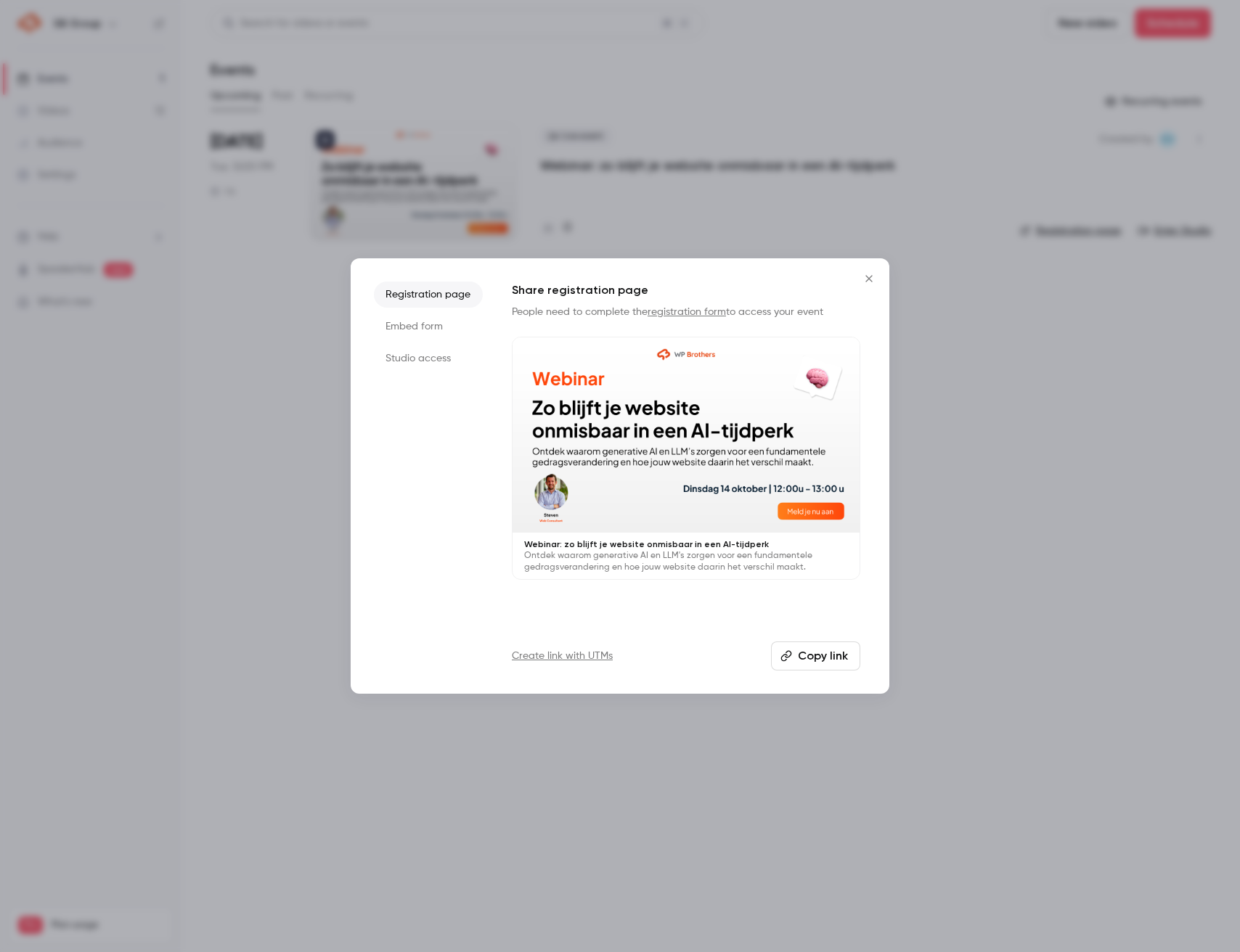
click at [819, 657] on button "Copy link" at bounding box center [815, 657] width 89 height 29
click at [863, 267] on button "Close" at bounding box center [869, 279] width 29 height 29
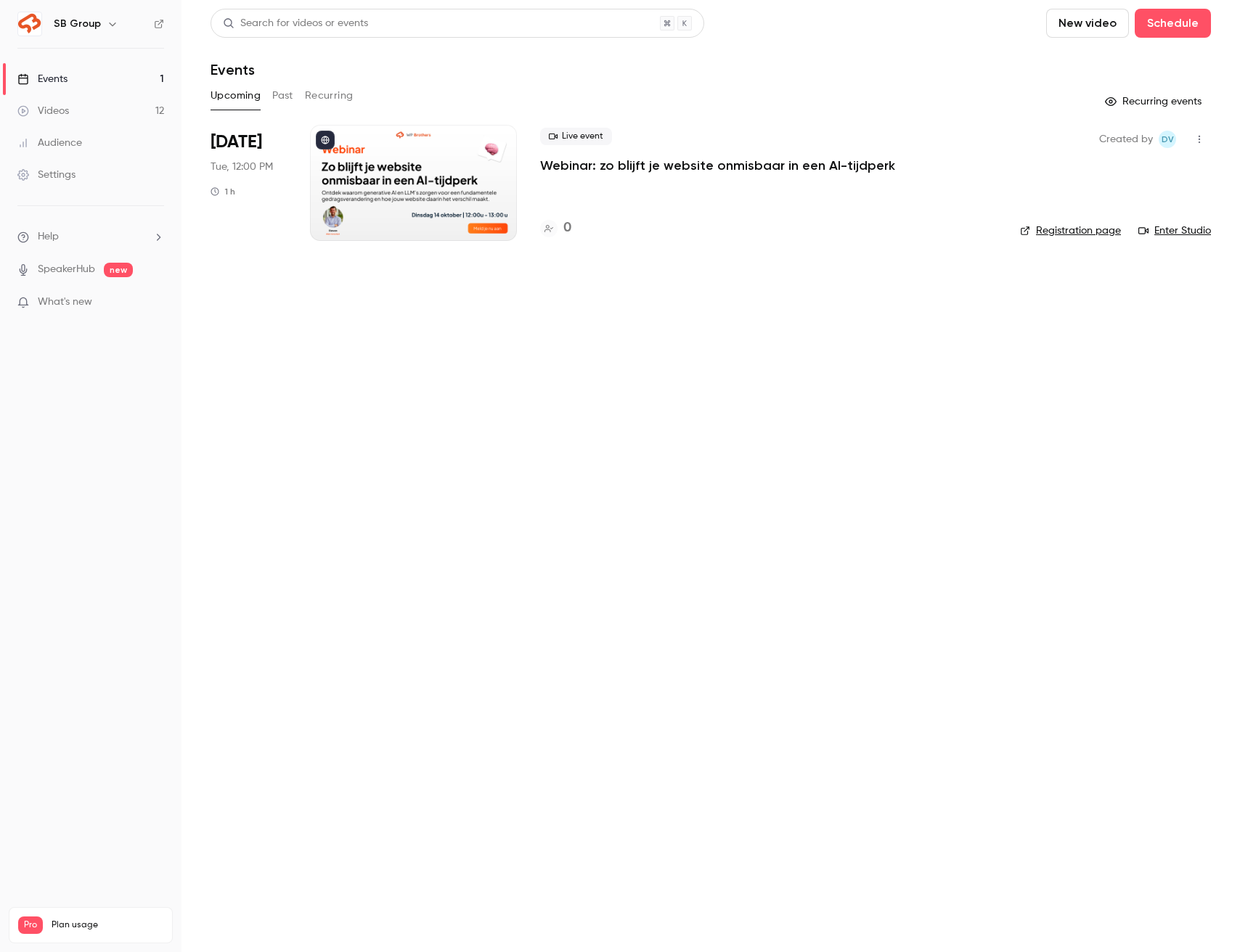
click at [501, 464] on main "Search for videos or events New video Schedule Events Upcoming Past Recurring R…" at bounding box center [710, 476] width 1059 height 952
click at [130, 84] on link "Events 1" at bounding box center [91, 79] width 181 height 32
click at [99, 22] on div "SB Group" at bounding box center [98, 24] width 89 height 17
click at [64, 176] on div "Settings" at bounding box center [46, 175] width 58 height 15
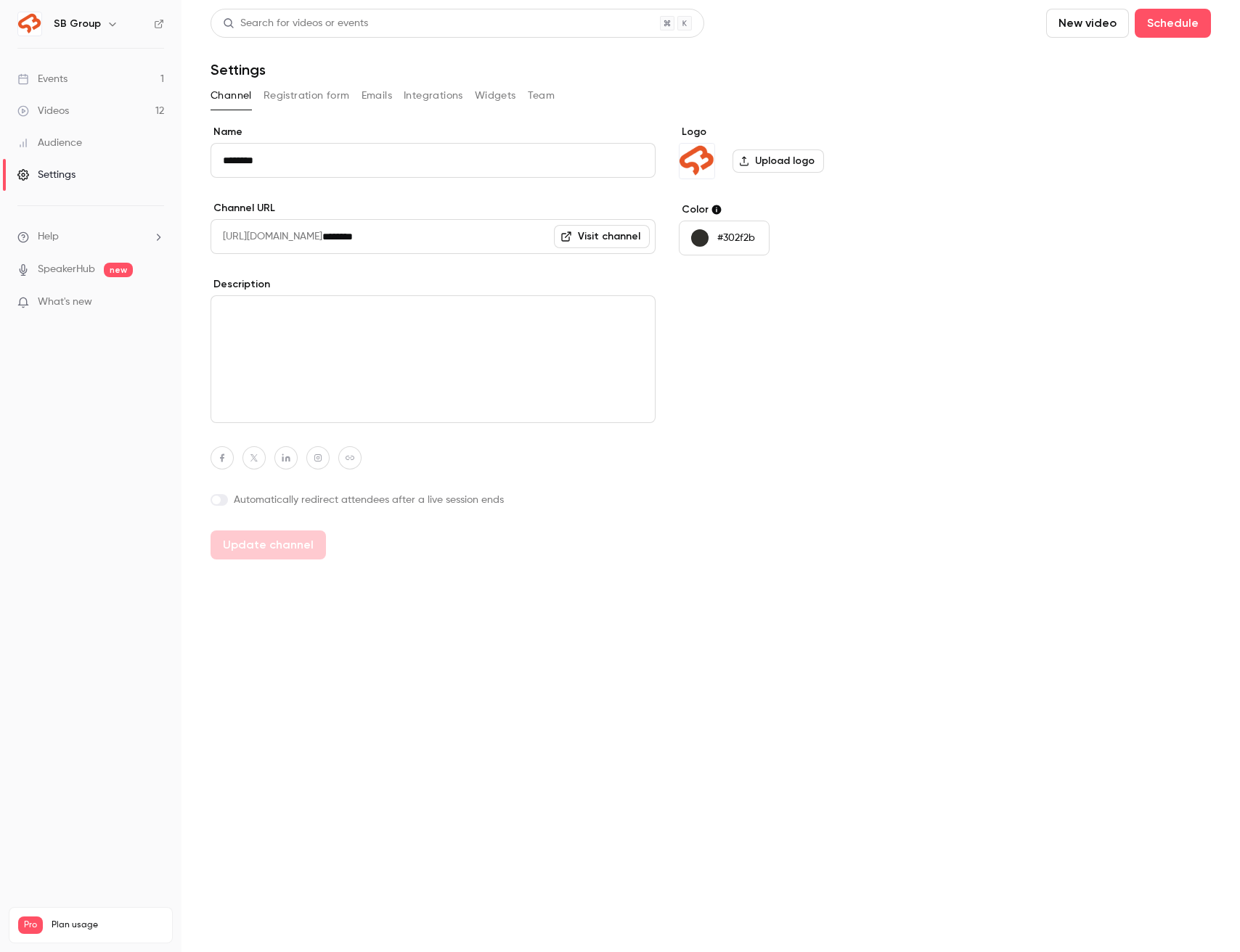
click at [562, 244] on link "Visit channel" at bounding box center [601, 236] width 96 height 23
click at [85, 84] on link "Events 1" at bounding box center [91, 79] width 181 height 32
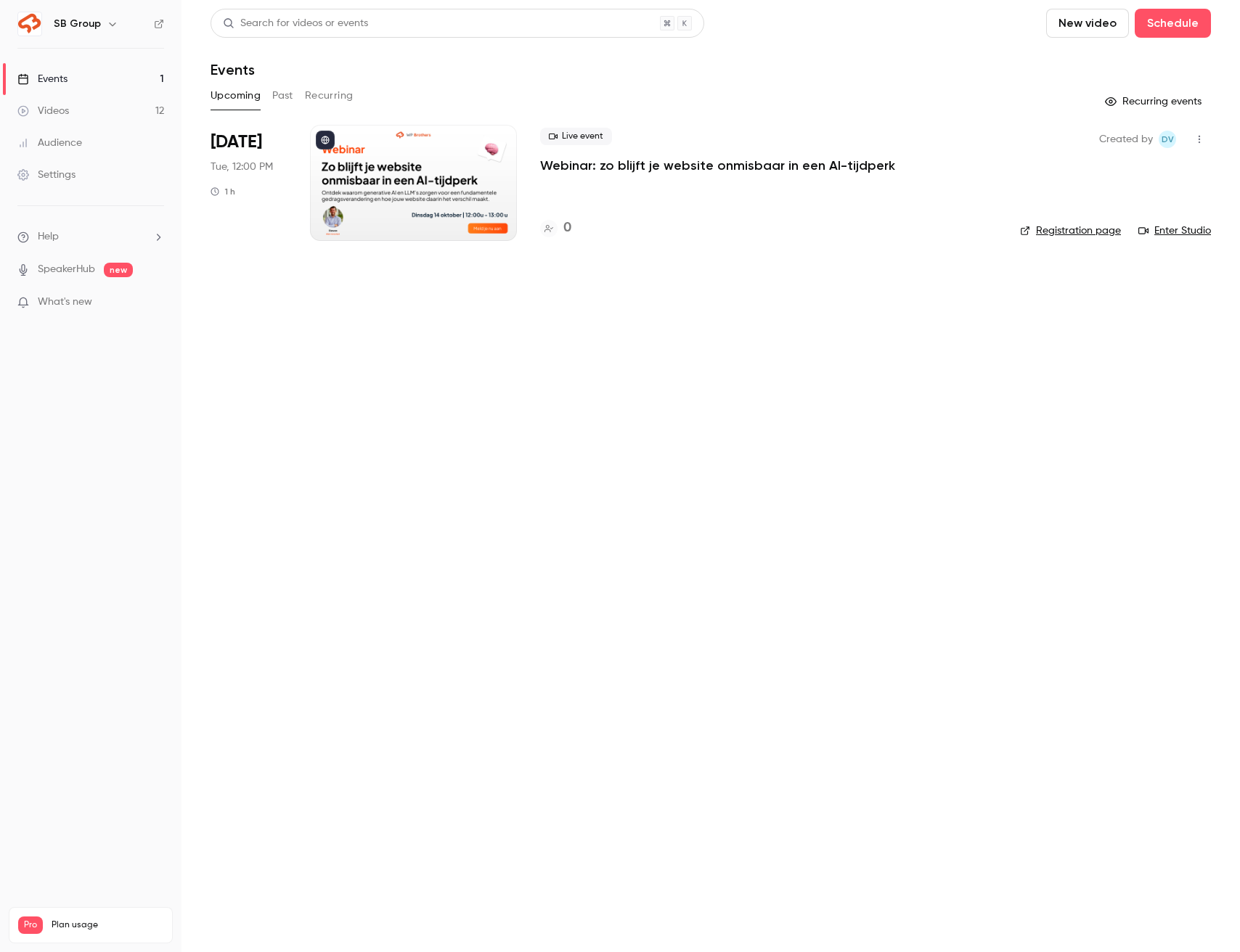
click at [153, 113] on link "Videos 12" at bounding box center [91, 111] width 181 height 32
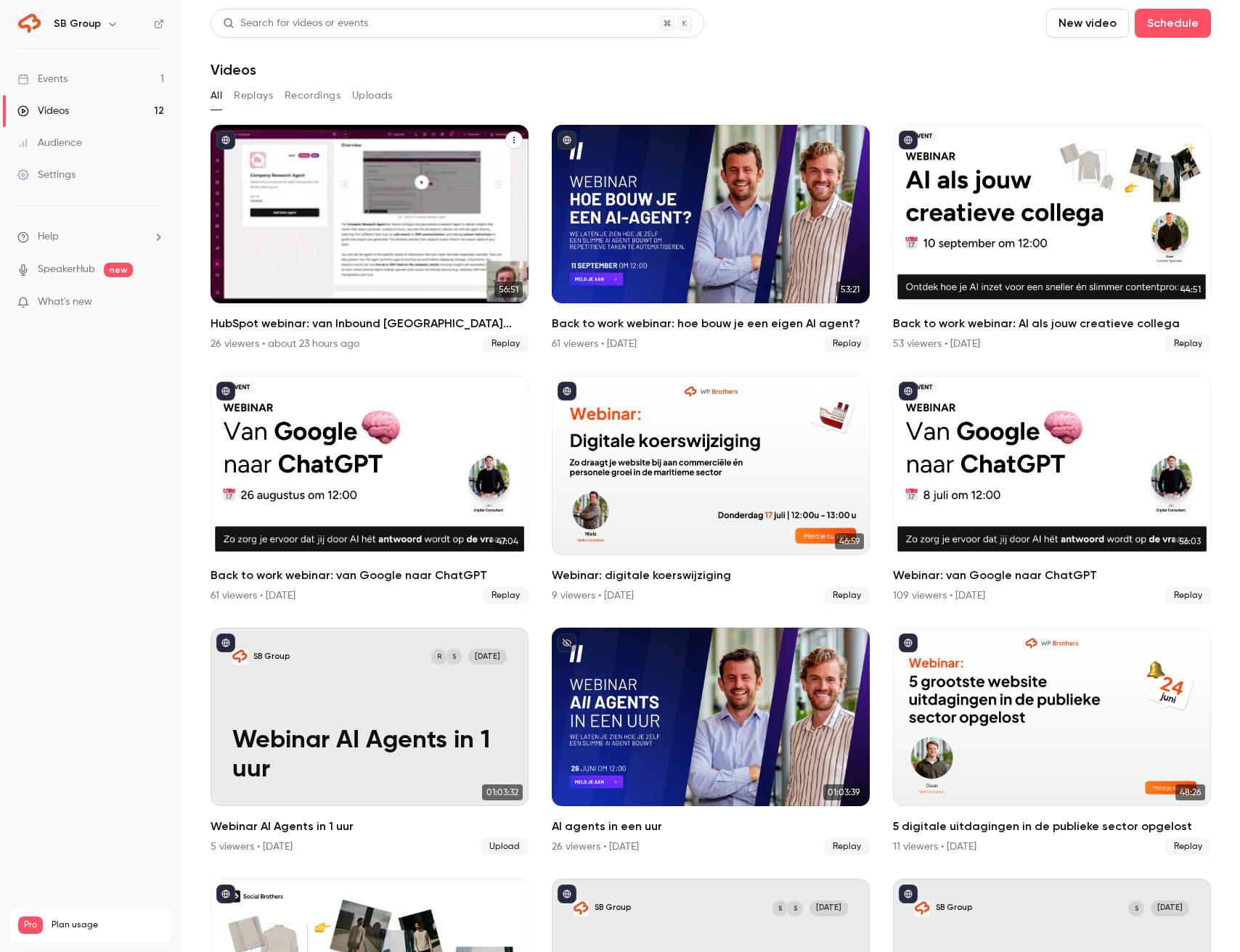
click at [511, 142] on icon "HubSpot webinar: van Inbound San Francisco naar jouw CRM" at bounding box center [514, 140] width 9 height 9
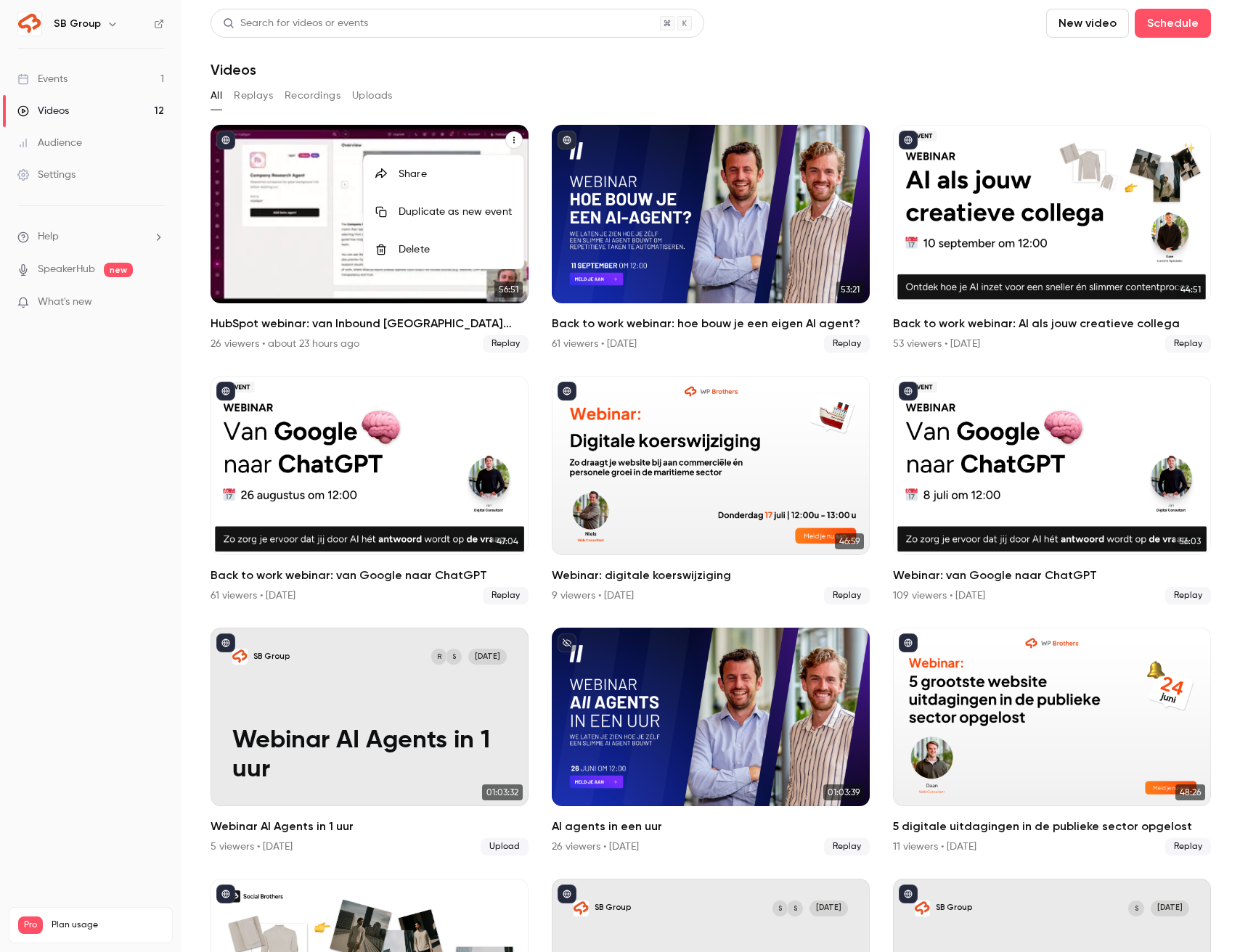
click at [485, 178] on div "Share" at bounding box center [455, 174] width 113 height 15
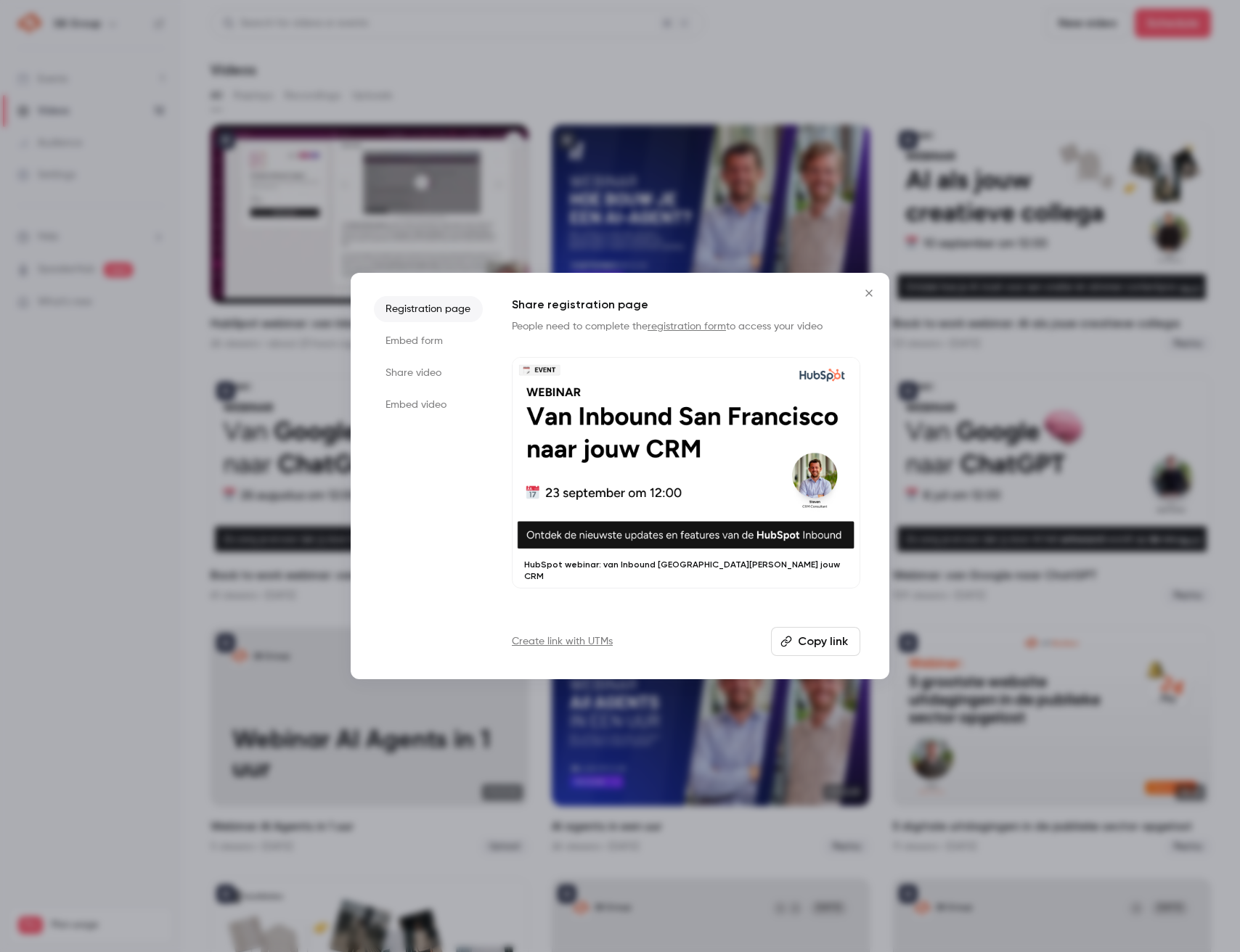
click at [440, 371] on li "Share video" at bounding box center [429, 373] width 109 height 26
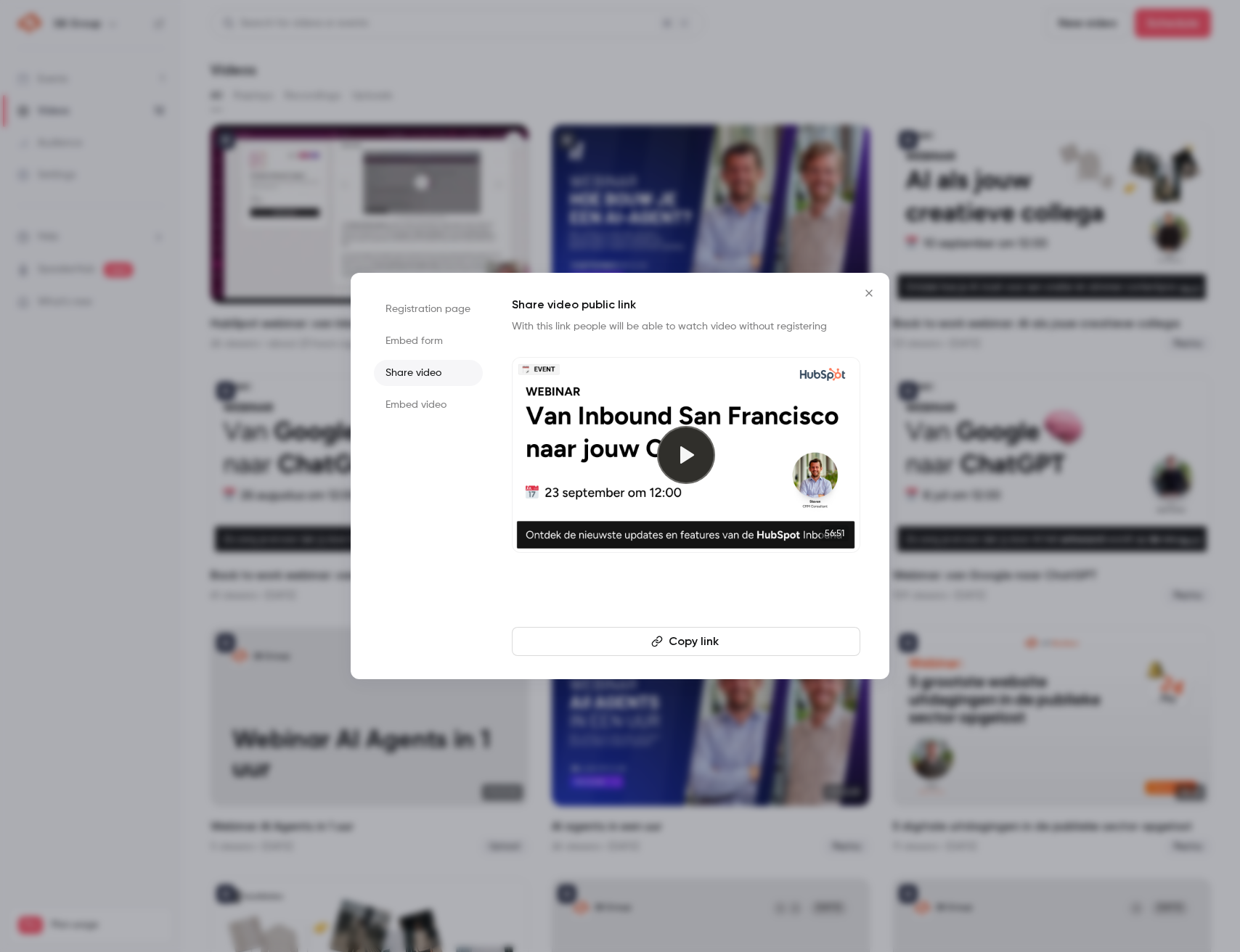
click at [465, 404] on li "Embed video" at bounding box center [429, 405] width 109 height 26
click at [650, 644] on button "Copy embed code" at bounding box center [685, 642] width 348 height 29
